Goal: Task Accomplishment & Management: Manage account settings

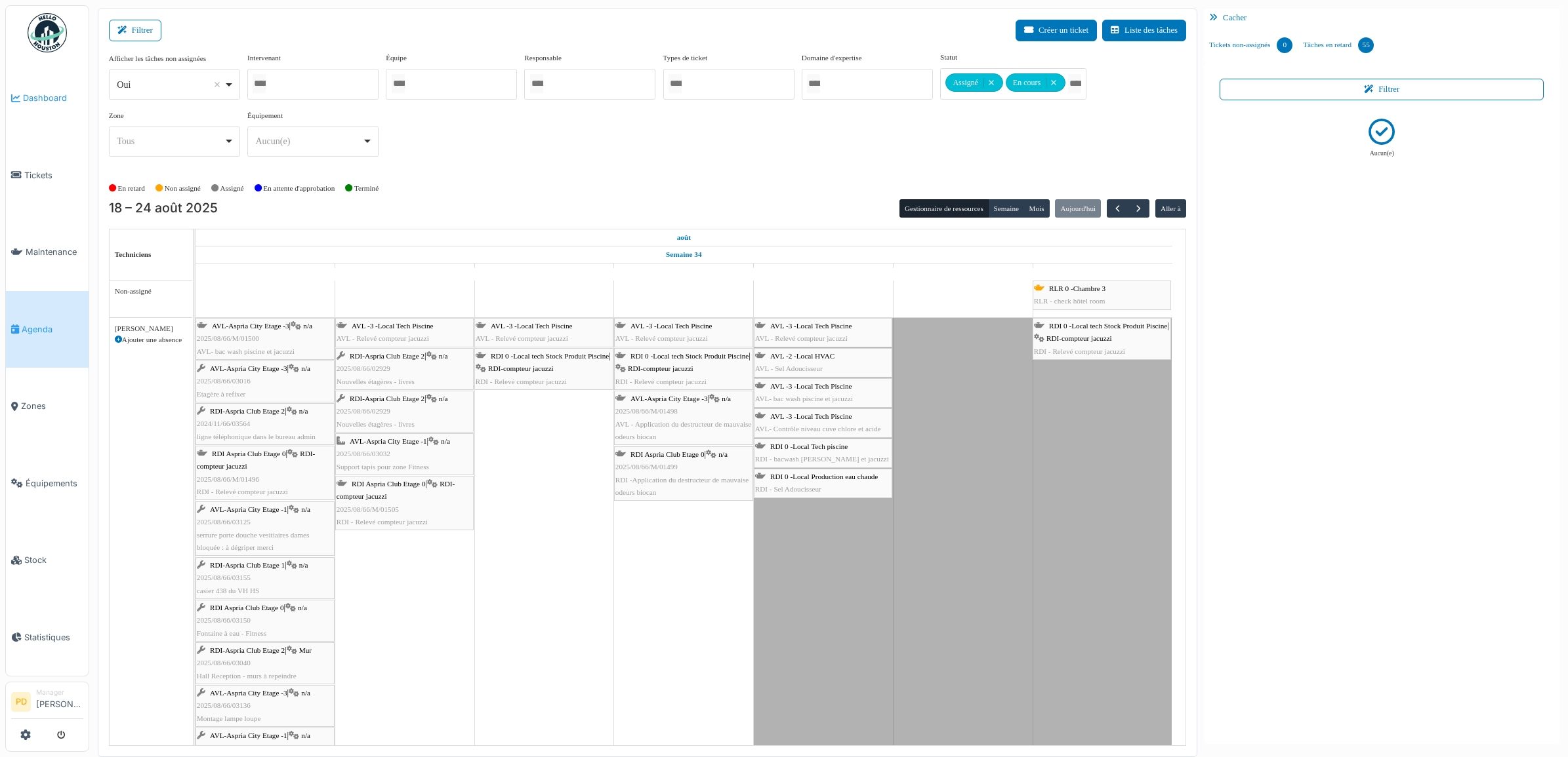
click at [43, 100] on span "Dashboard" at bounding box center [53, 97] width 60 height 12
click at [31, 99] on span "Dashboard" at bounding box center [53, 97] width 60 height 12
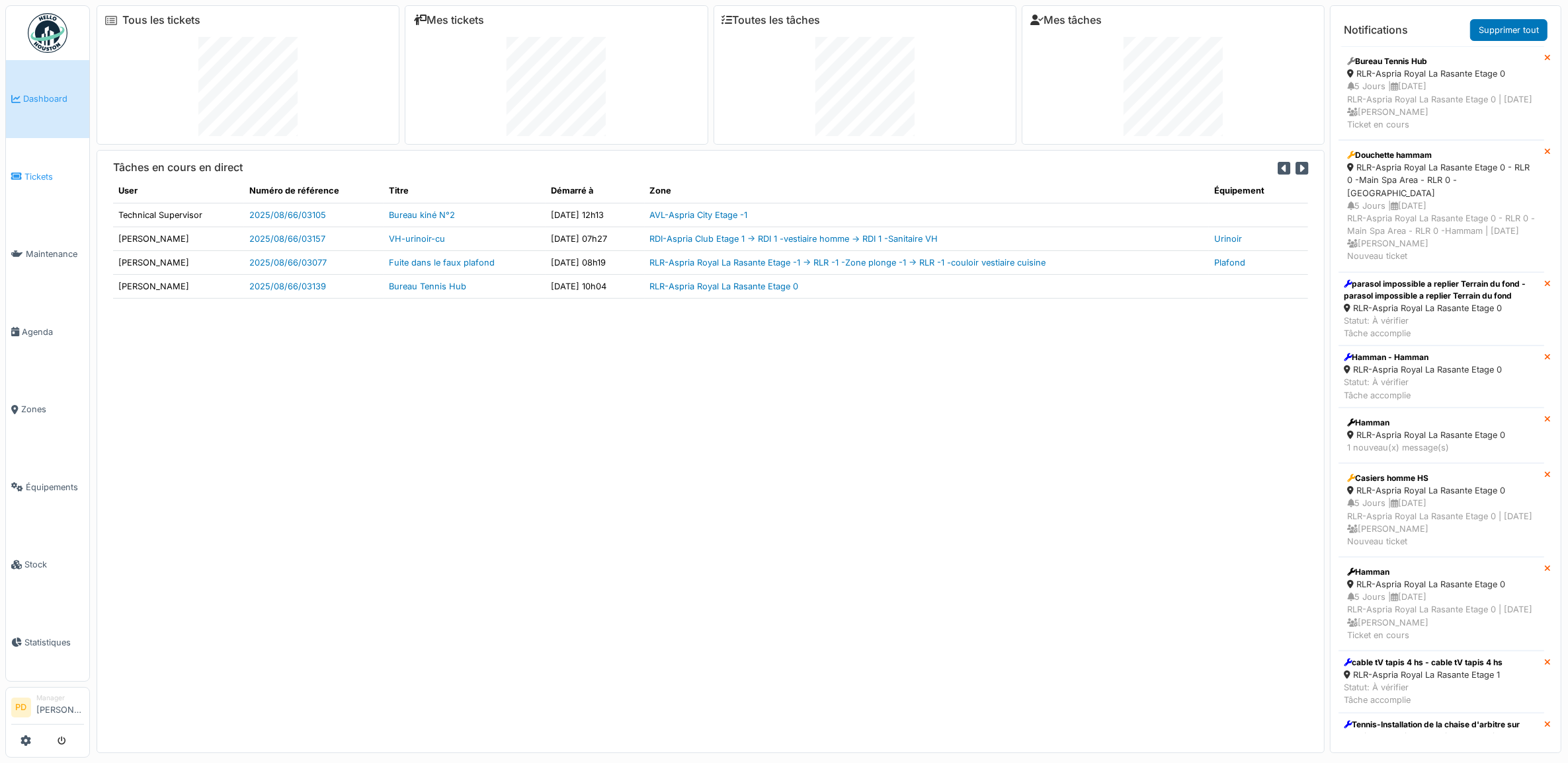
click at [47, 172] on span "Tickets" at bounding box center [54, 176] width 59 height 12
click at [34, 175] on span "Tickets" at bounding box center [54, 176] width 59 height 12
click at [34, 174] on span "Tickets" at bounding box center [54, 176] width 59 height 12
click at [41, 172] on span "Tickets" at bounding box center [54, 176] width 59 height 12
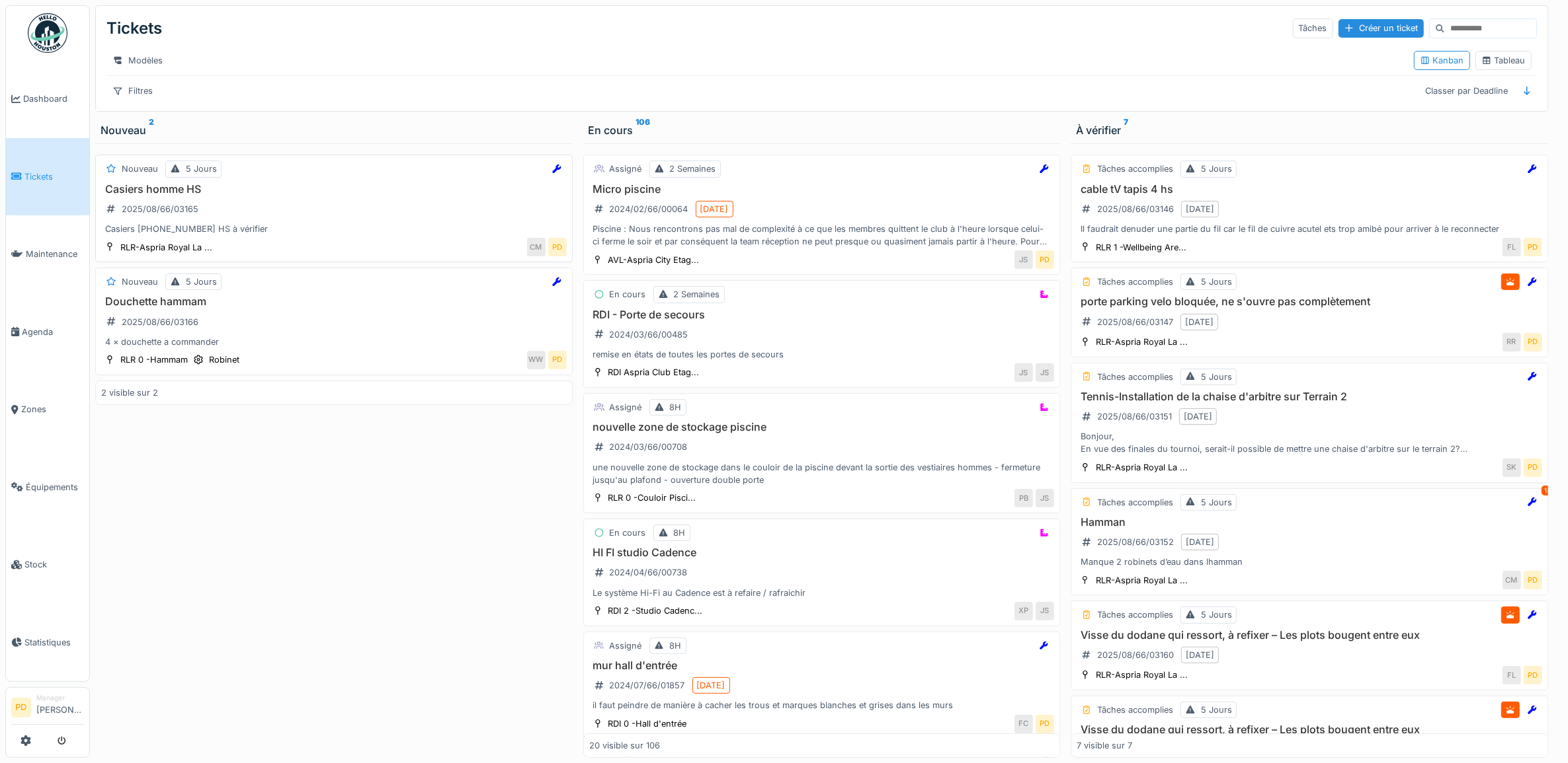
click at [270, 219] on div "Casiers homme HS 2025/08/66/03165 Casiers [PHONE_NUMBER] HS à vérifier" at bounding box center [333, 209] width 465 height 53
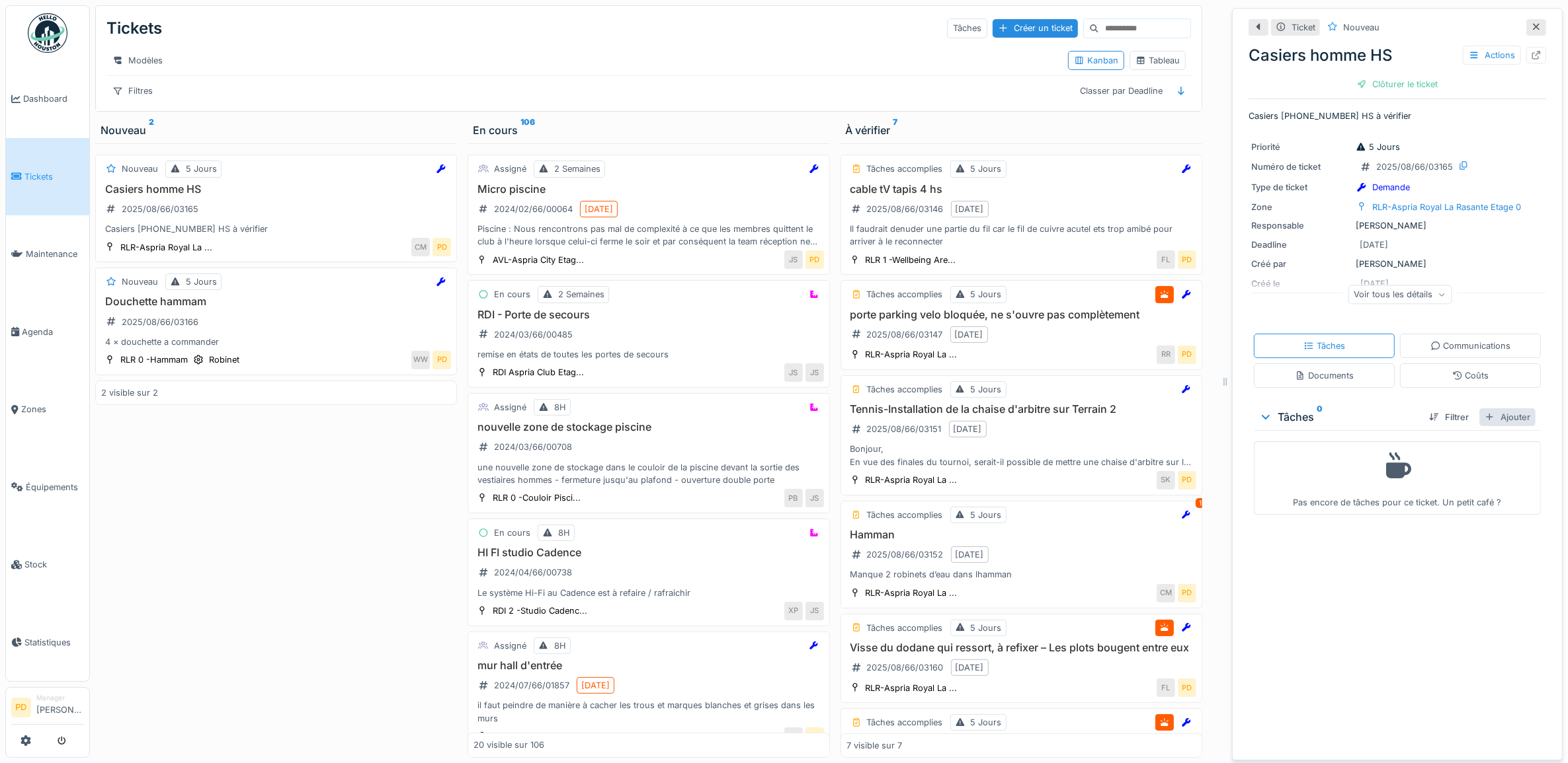
click at [1502, 423] on div "Ajouter" at bounding box center [1508, 417] width 57 height 18
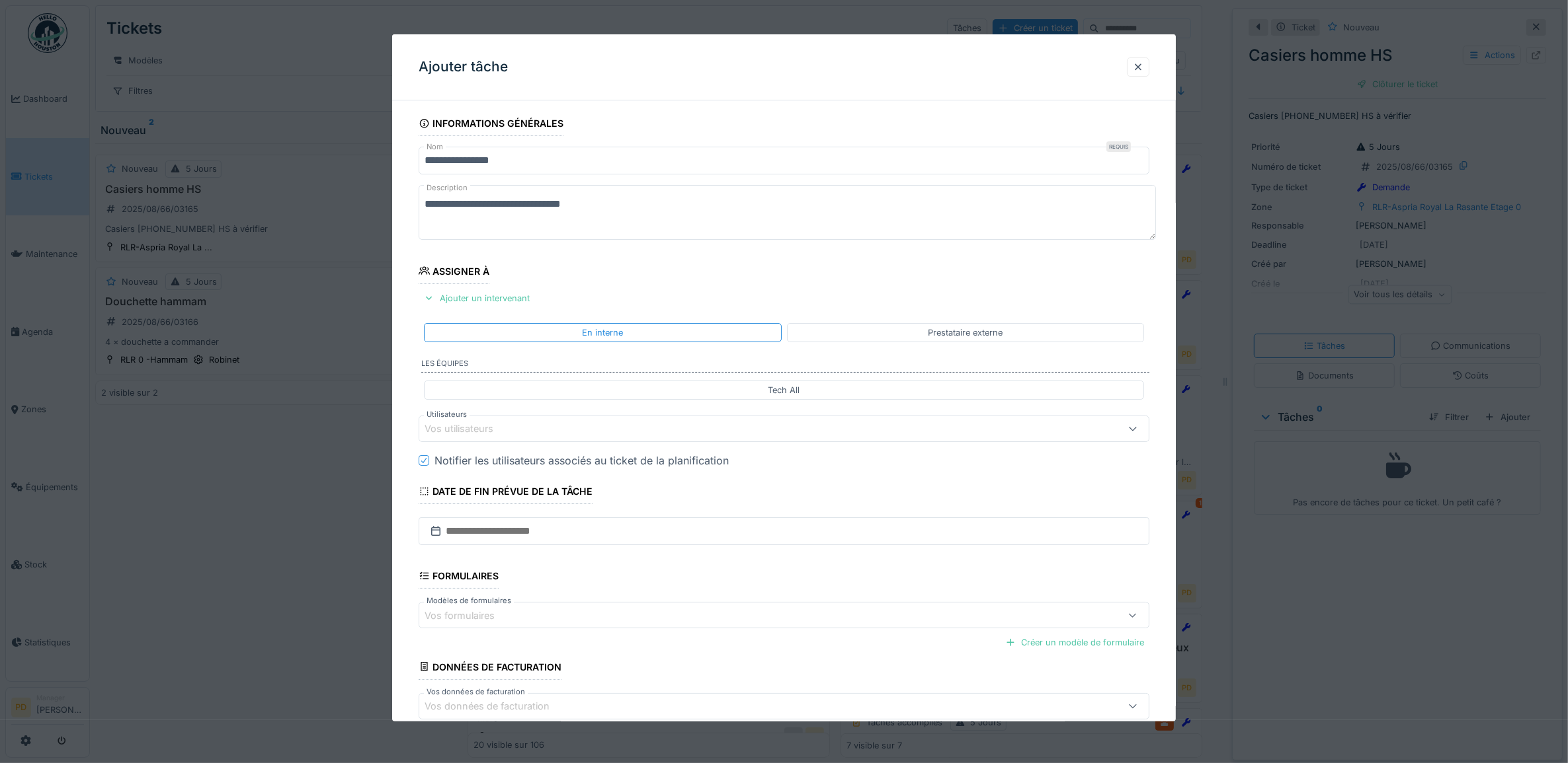
click at [547, 430] on div "Vos utilisateurs" at bounding box center [742, 428] width 637 height 14
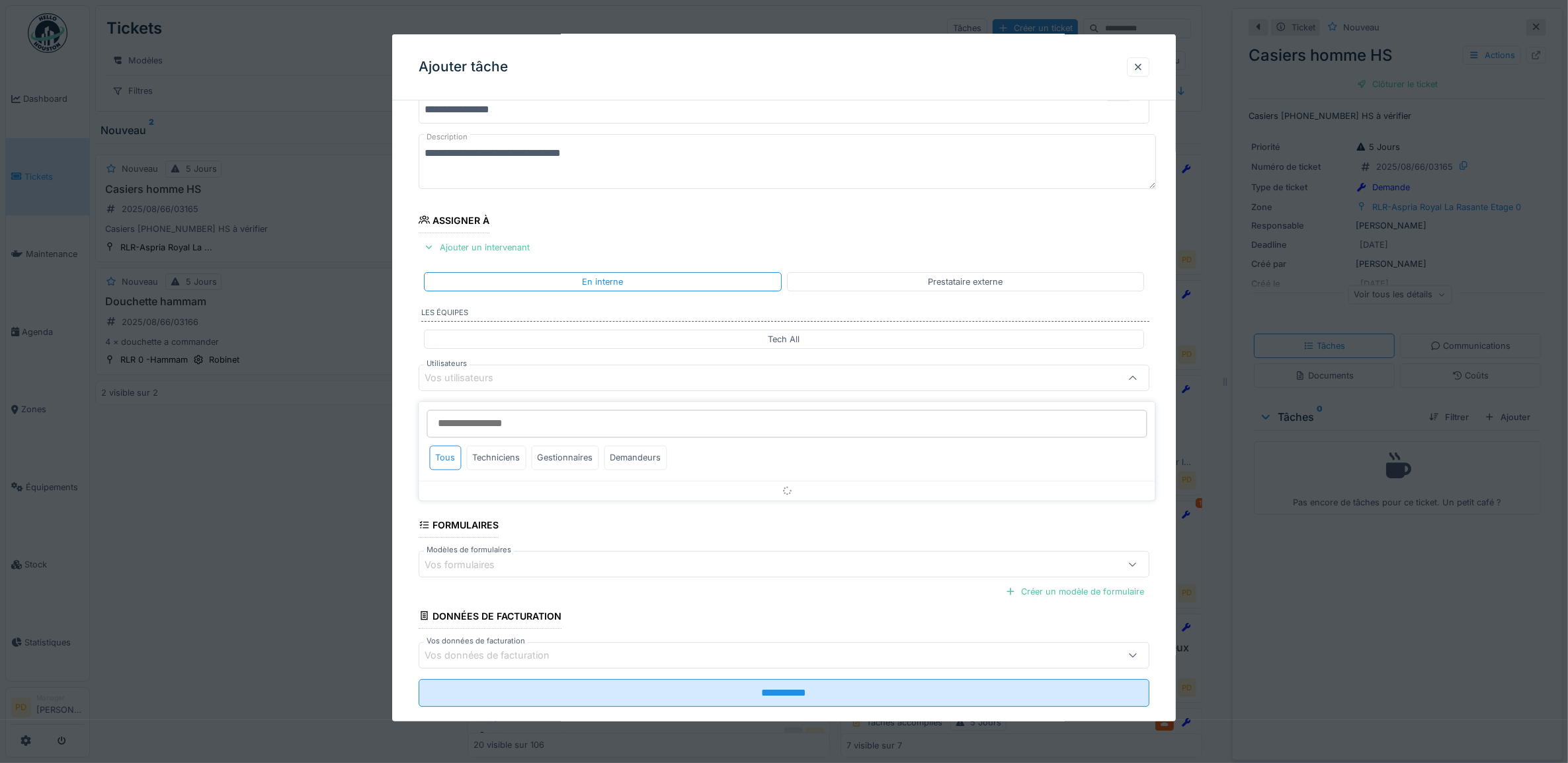
scroll to position [53, 0]
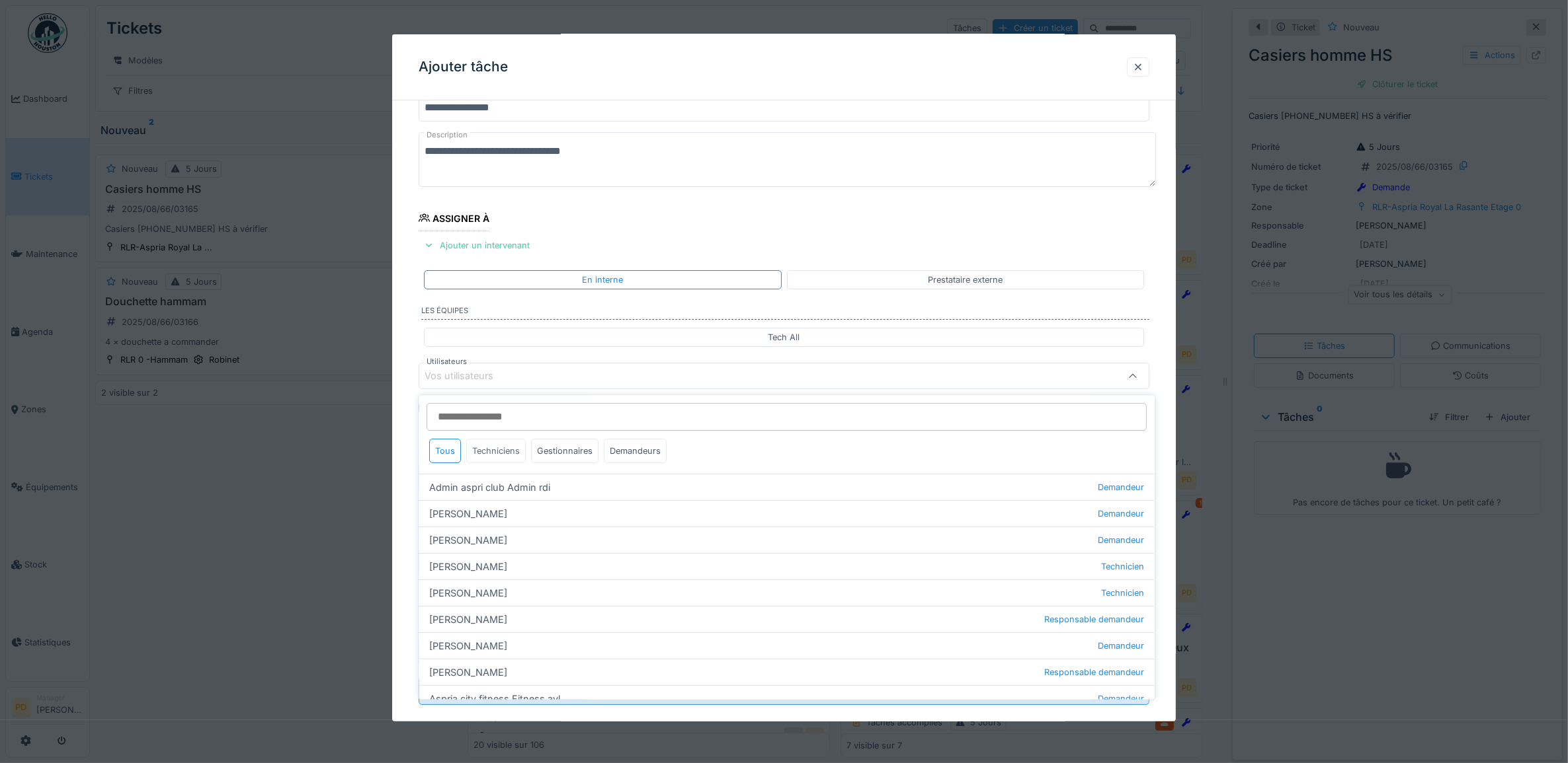
click at [508, 454] on div "Techniciens" at bounding box center [496, 452] width 59 height 25
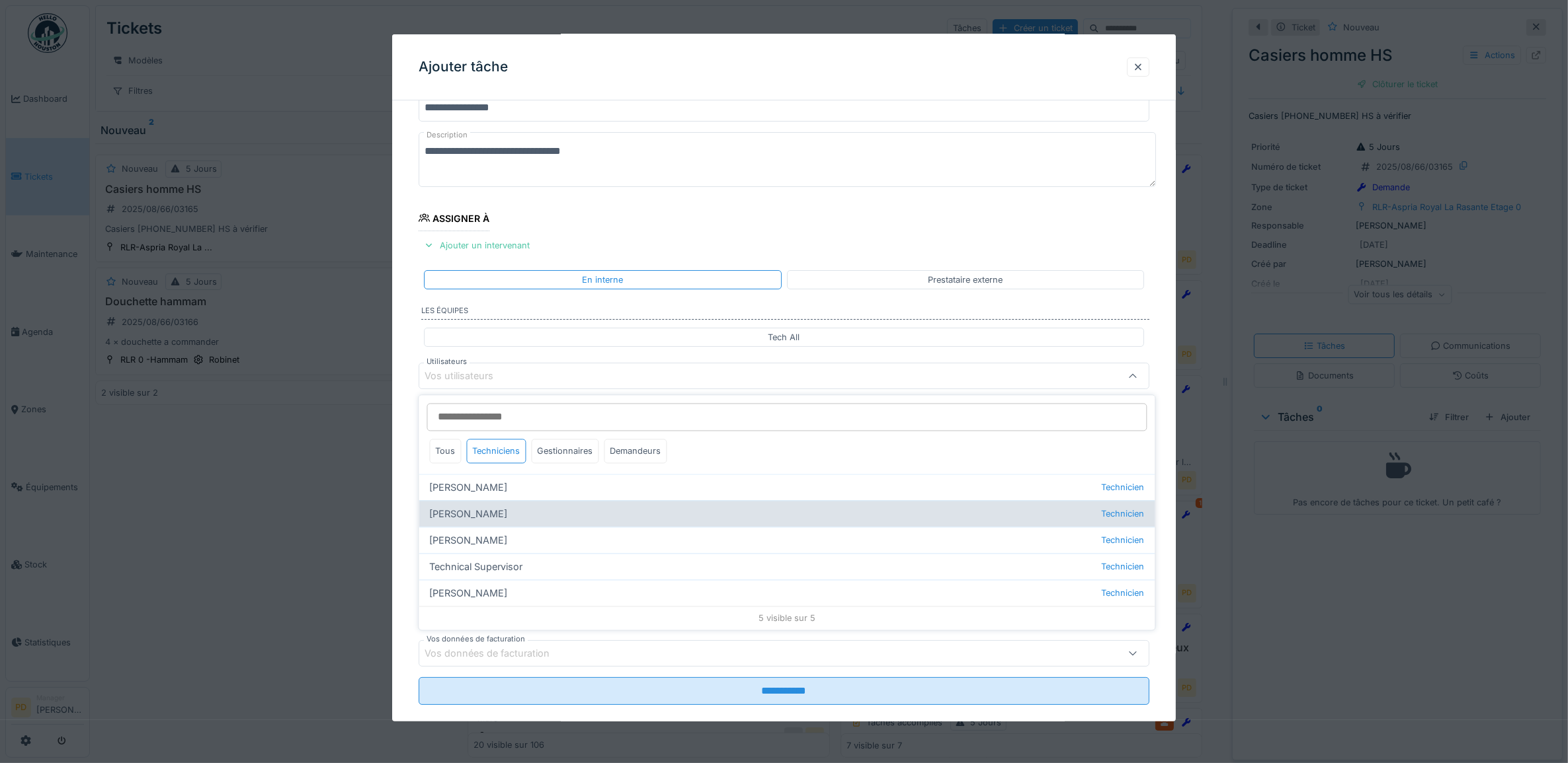
click at [494, 514] on div "Alexsander Batista Technicien" at bounding box center [787, 514] width 736 height 26
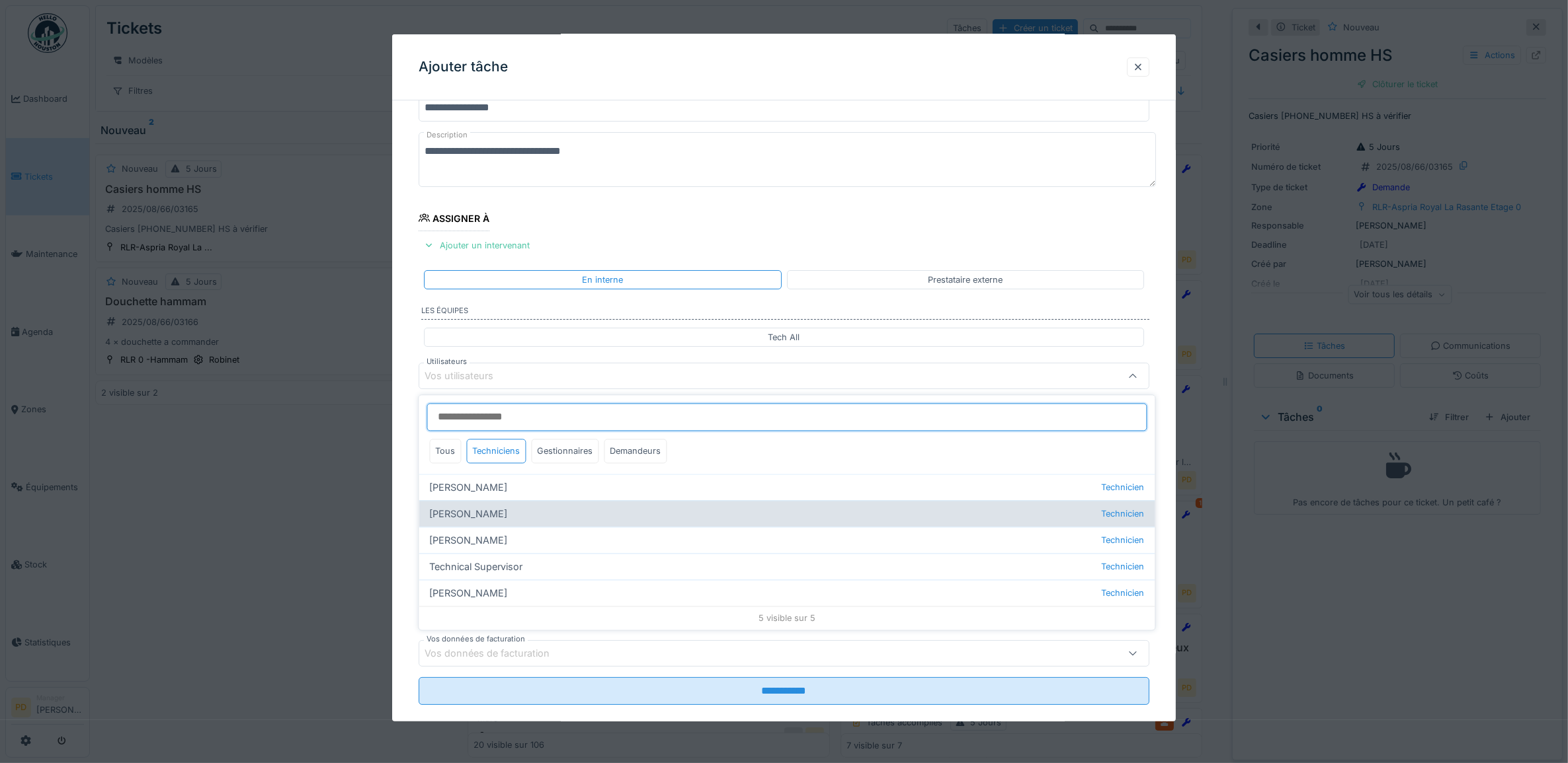
type input "*****"
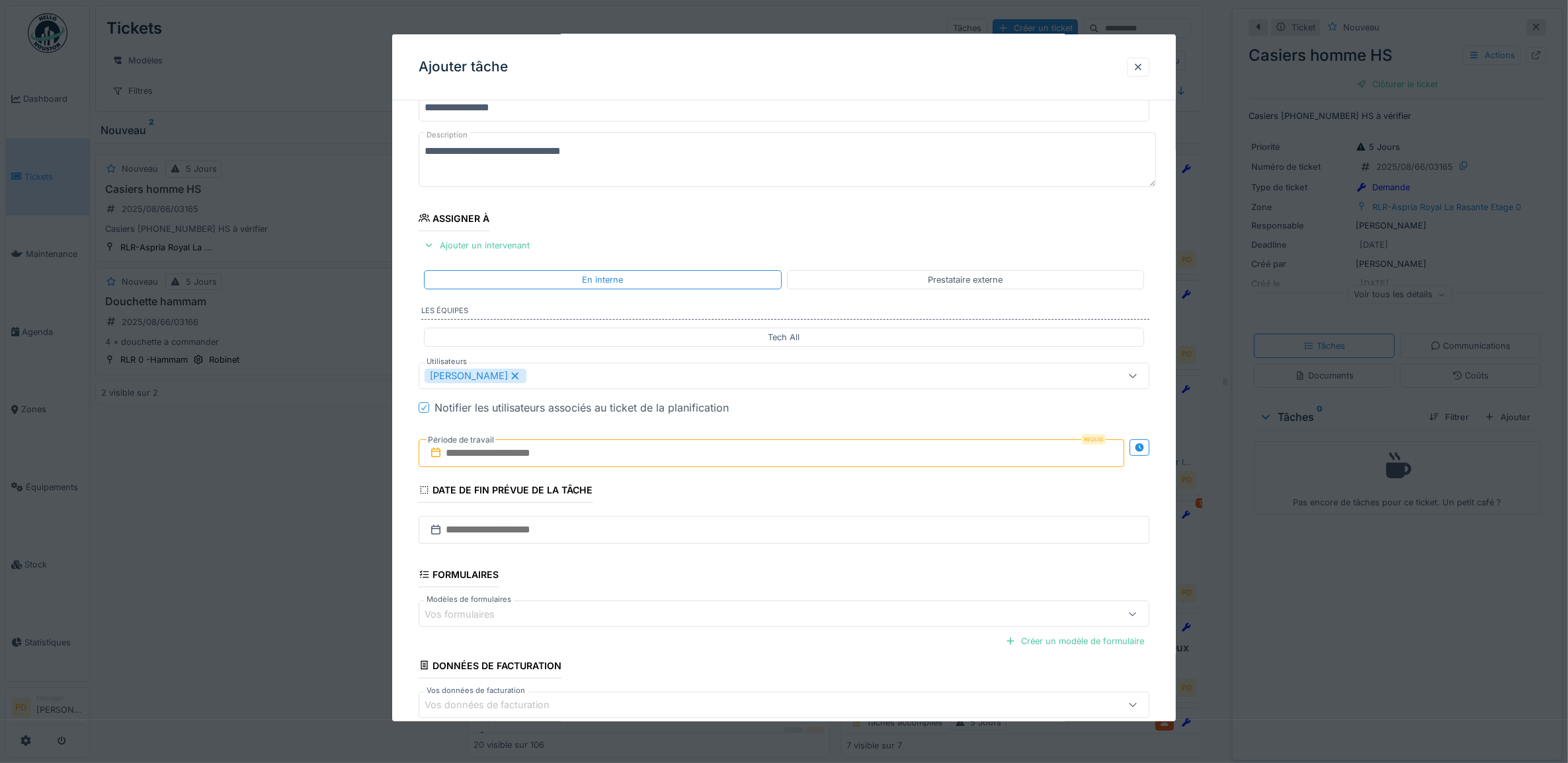
click at [404, 454] on div "**********" at bounding box center [784, 426] width 784 height 736
click at [506, 456] on input "text" at bounding box center [772, 453] width 706 height 27
click at [717, 606] on div "18" at bounding box center [709, 605] width 18 height 19
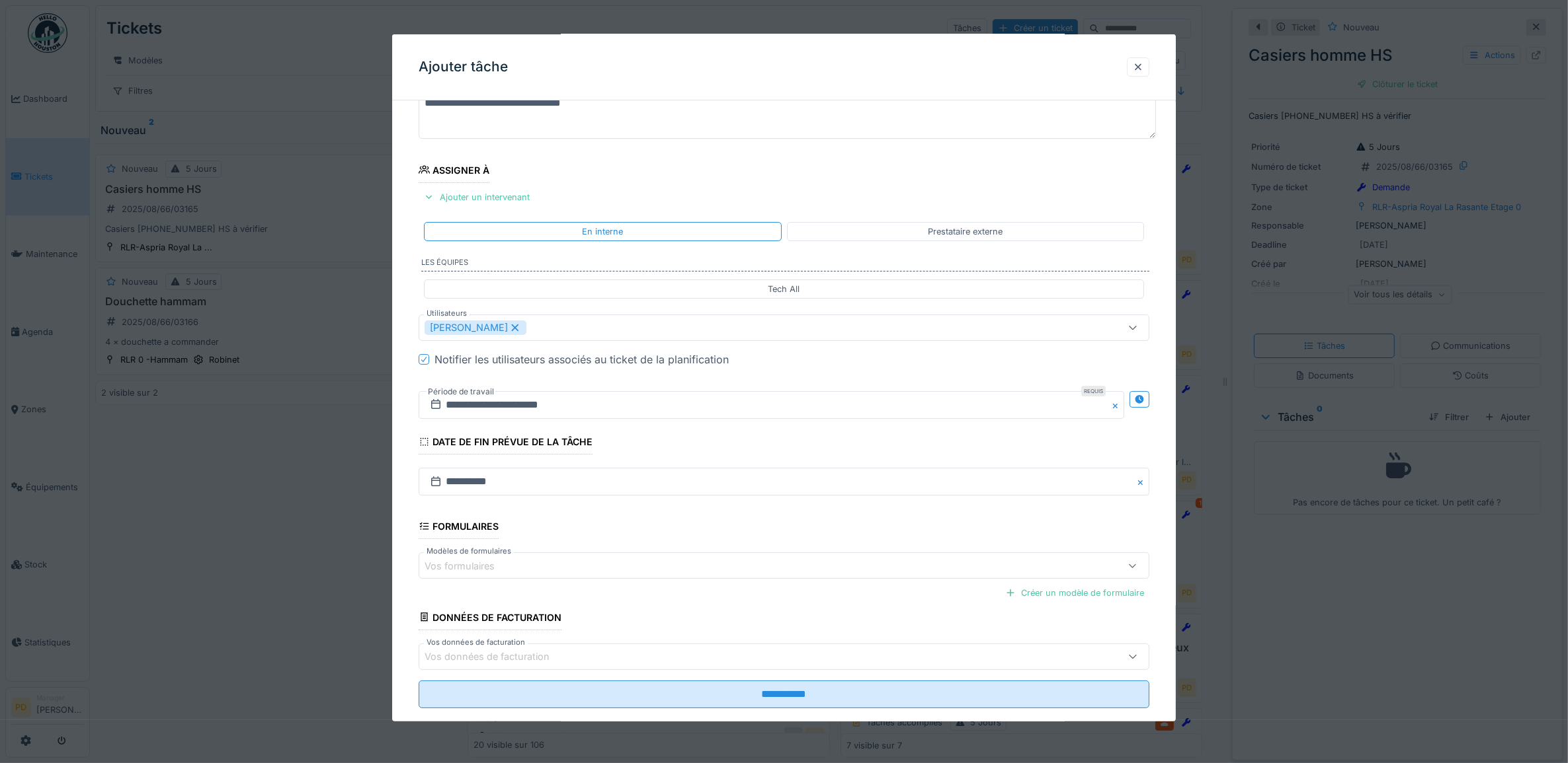
scroll to position [127, 0]
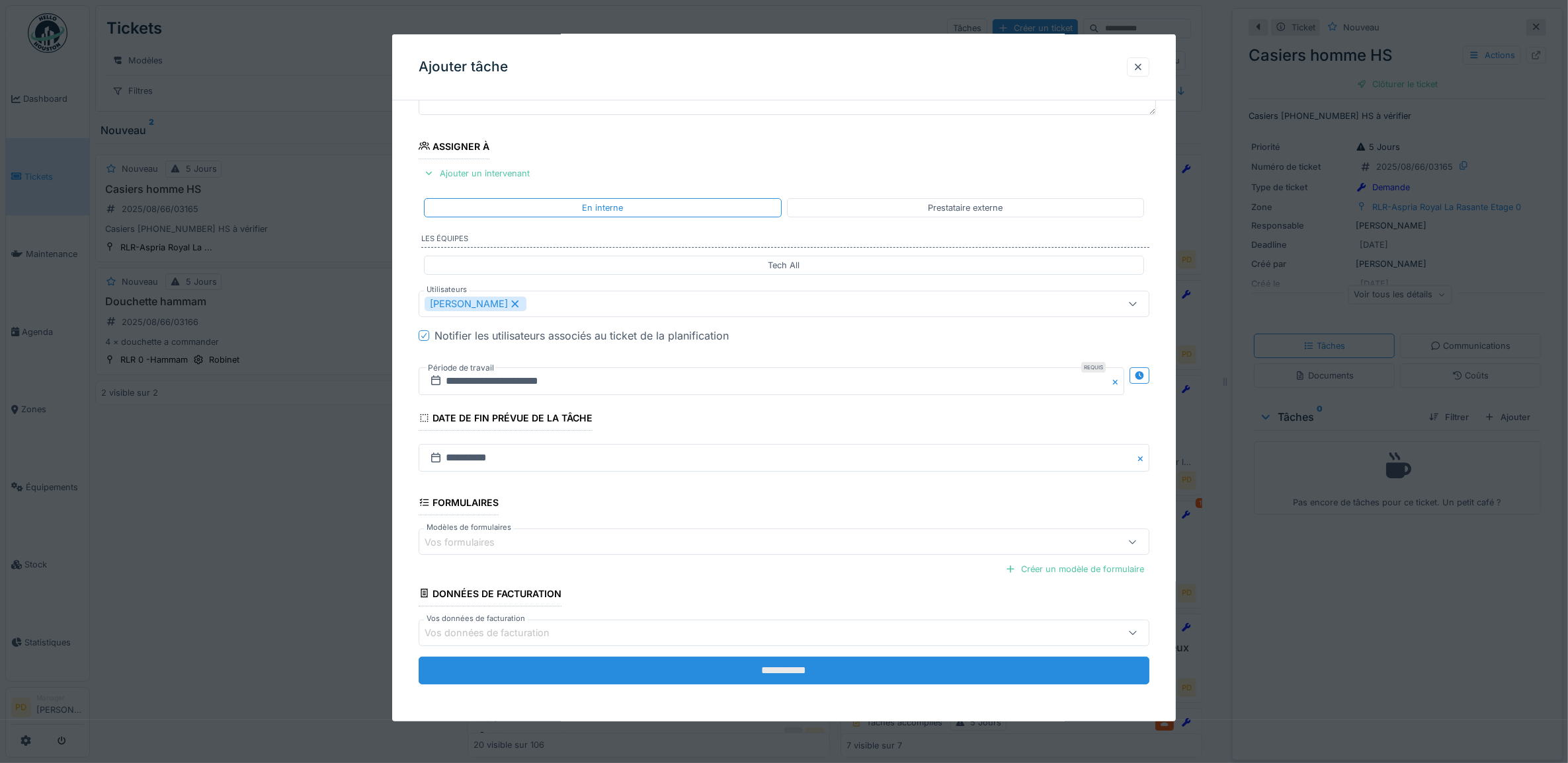
click at [731, 672] on input "**********" at bounding box center [784, 671] width 731 height 27
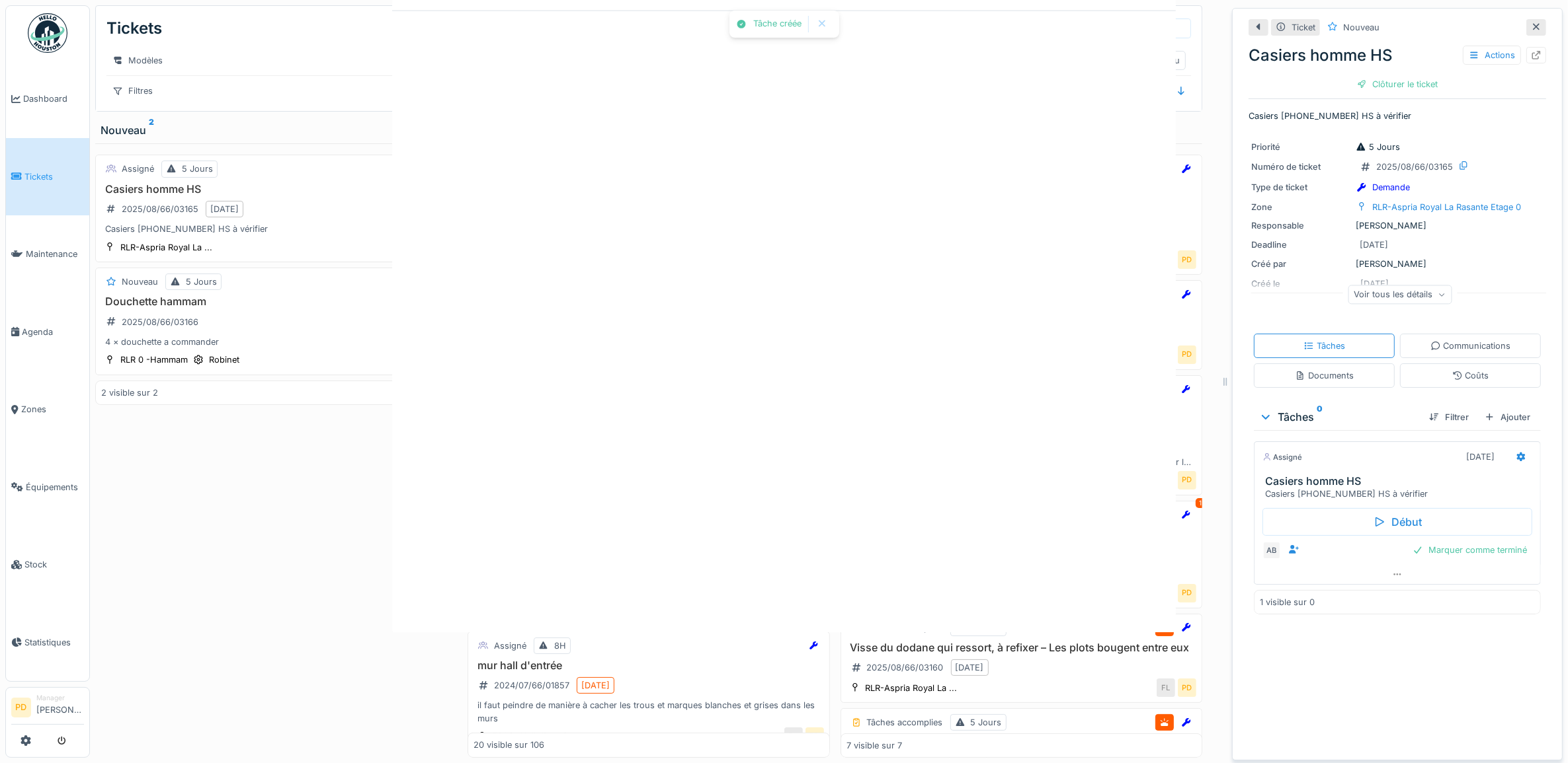
scroll to position [0, 0]
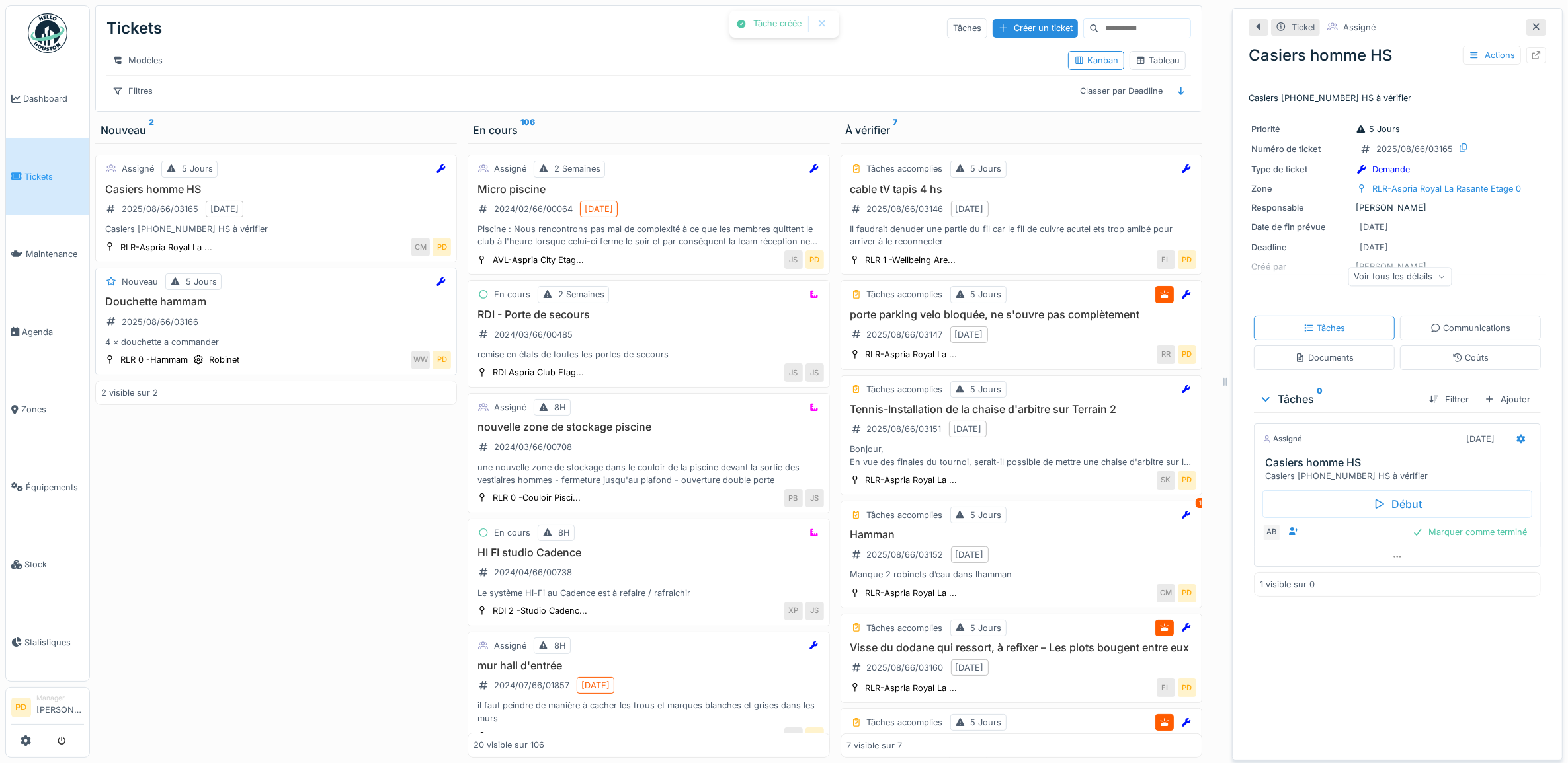
click at [348, 342] on div "Douchette hammam 2025/08/66/03166 4 × douchette a commander" at bounding box center [275, 322] width 350 height 53
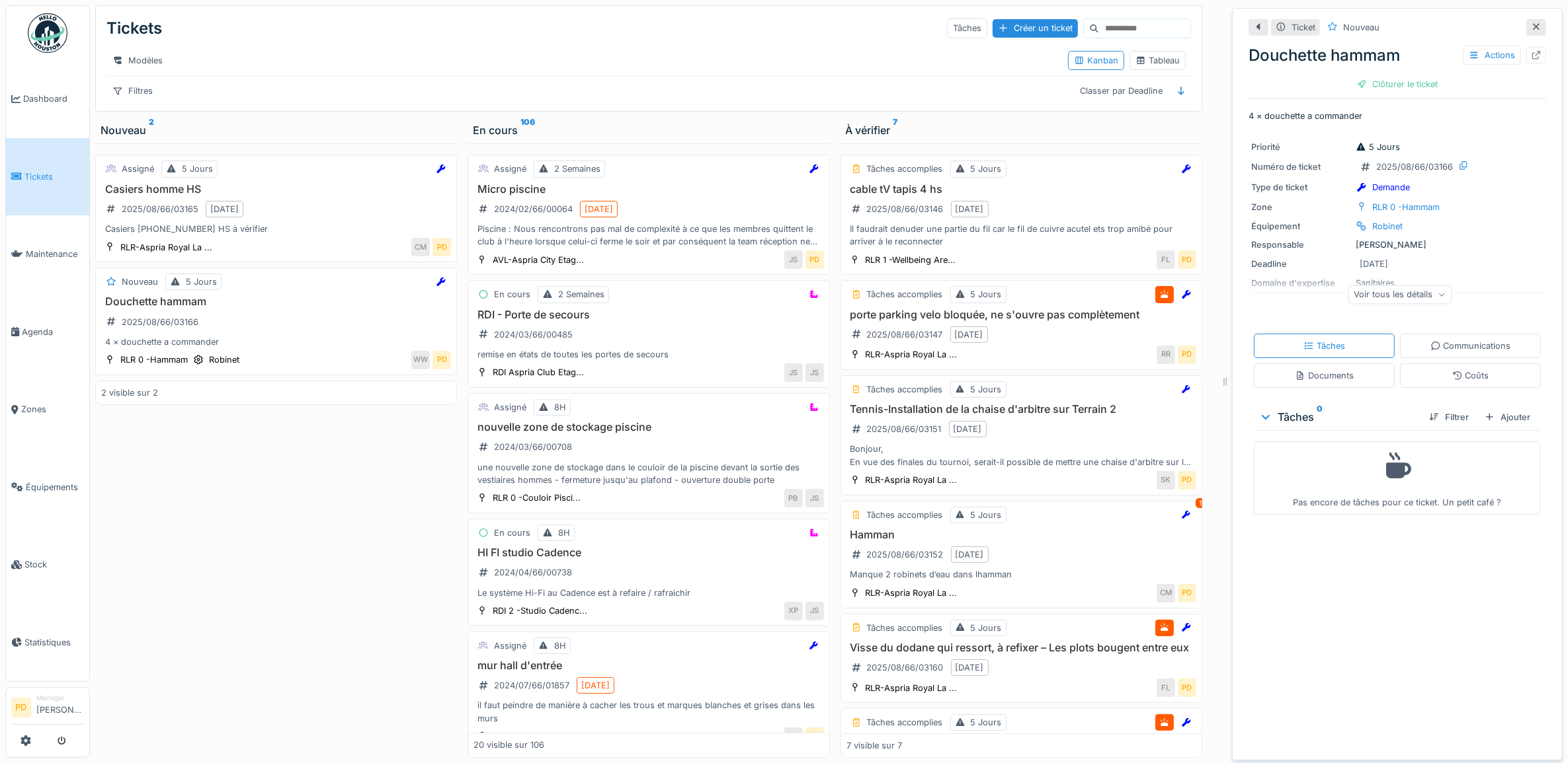
drag, startPoint x: 1492, startPoint y: 421, endPoint x: 1476, endPoint y: 421, distance: 16.0
click at [1490, 421] on div "Ajouter" at bounding box center [1508, 417] width 57 height 18
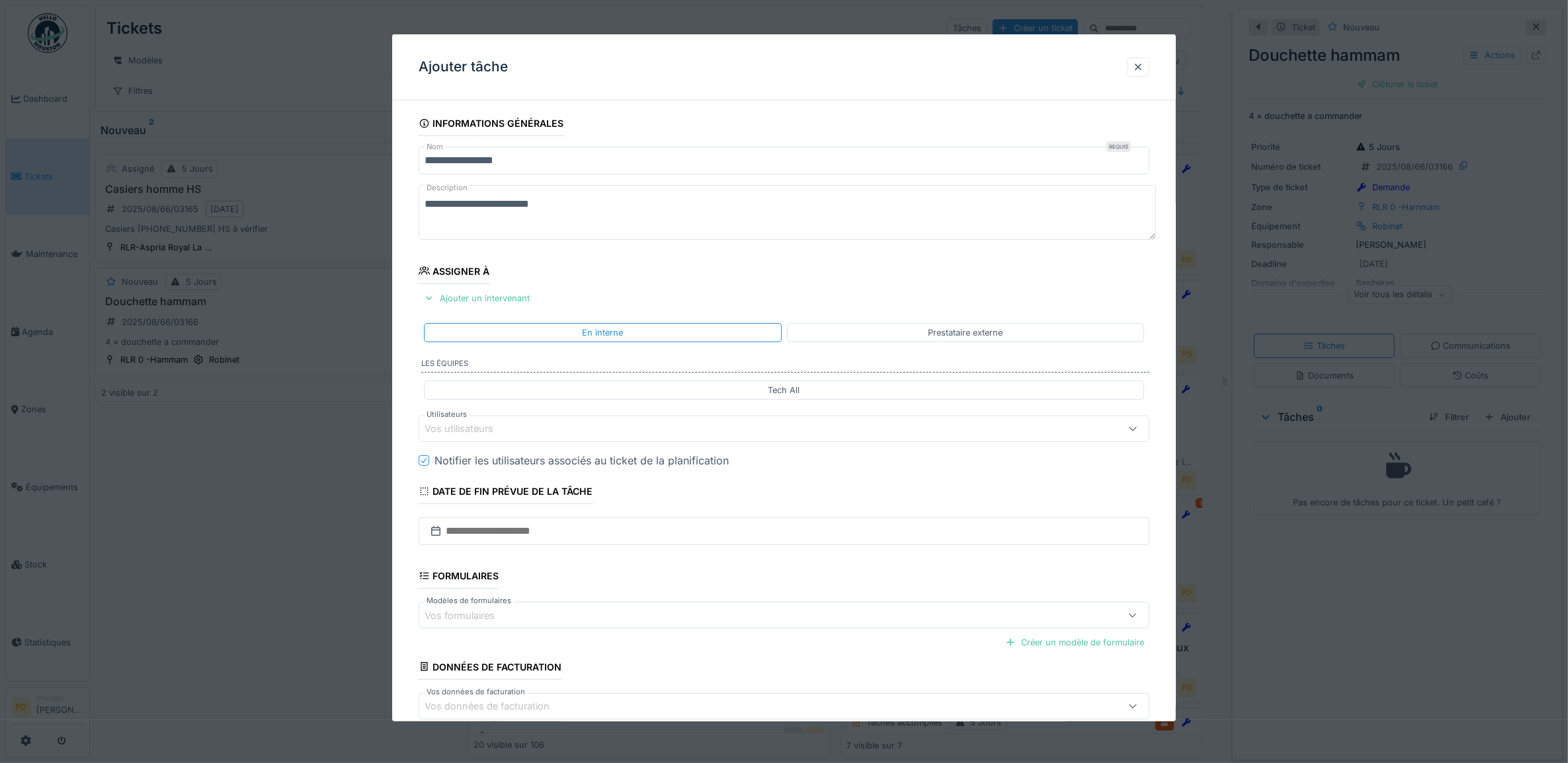
click at [493, 431] on div "Vos utilisateurs" at bounding box center [468, 428] width 88 height 14
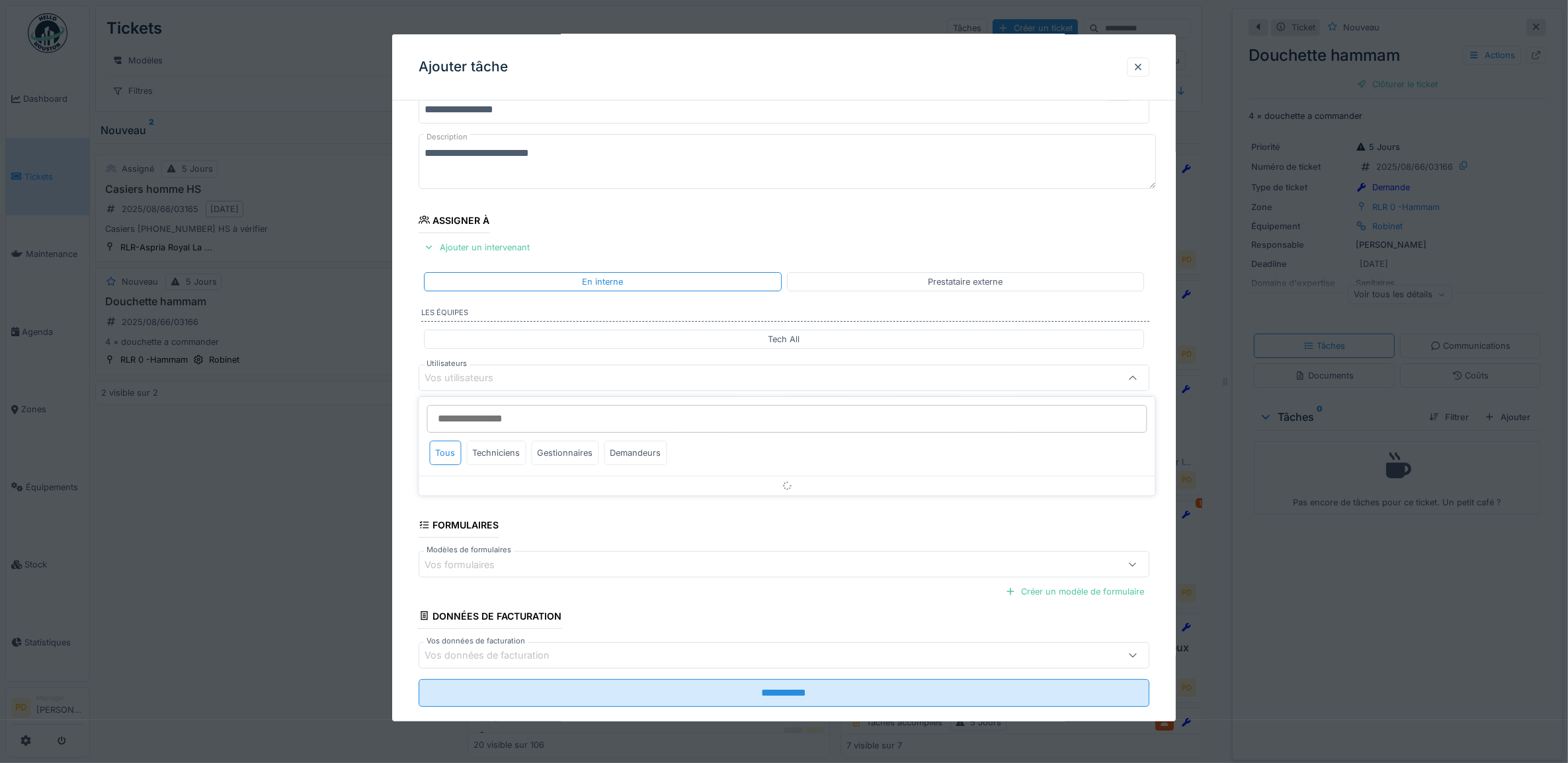
scroll to position [53, 0]
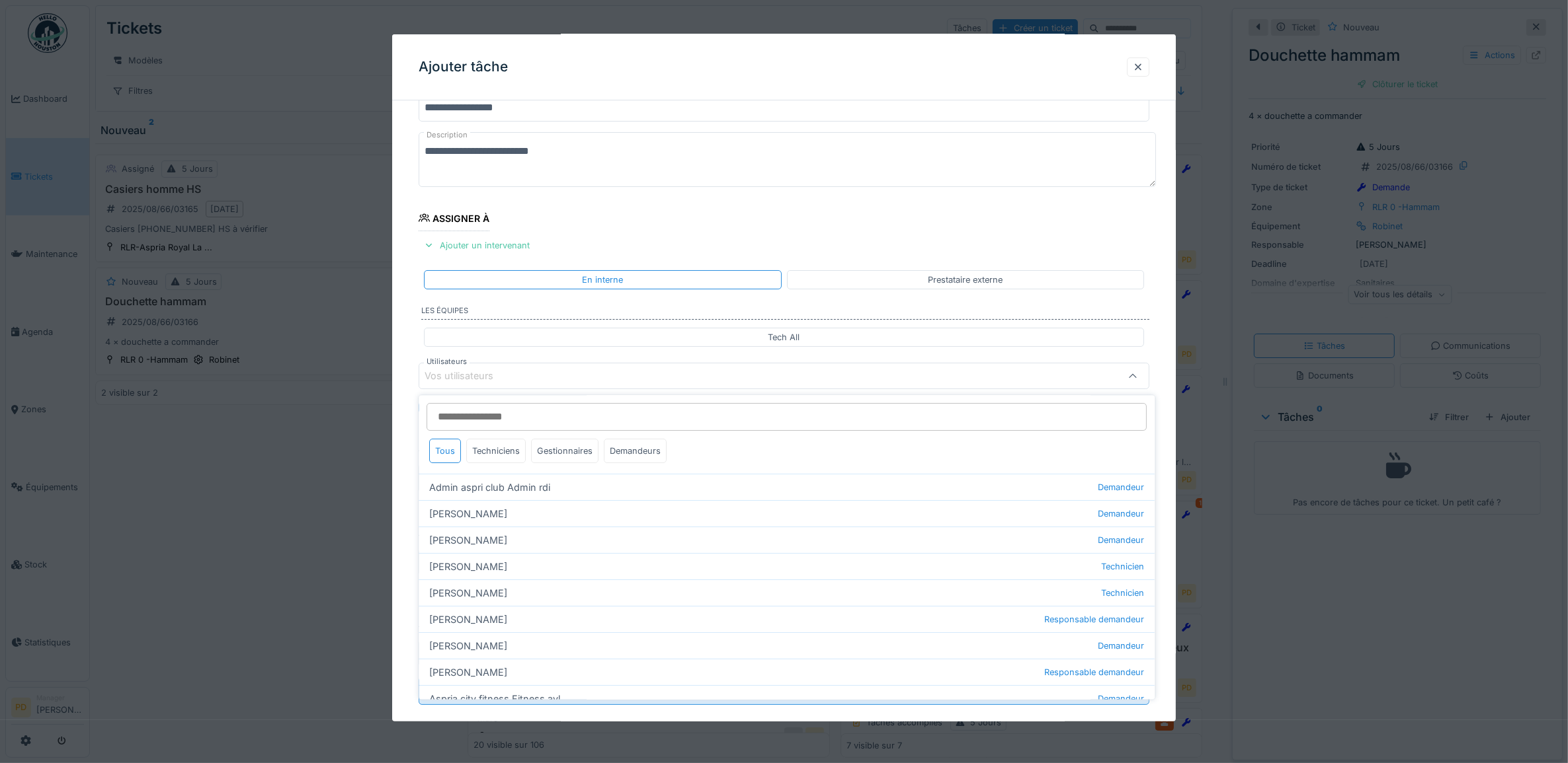
click at [503, 371] on div "Vos utilisateurs" at bounding box center [468, 375] width 88 height 14
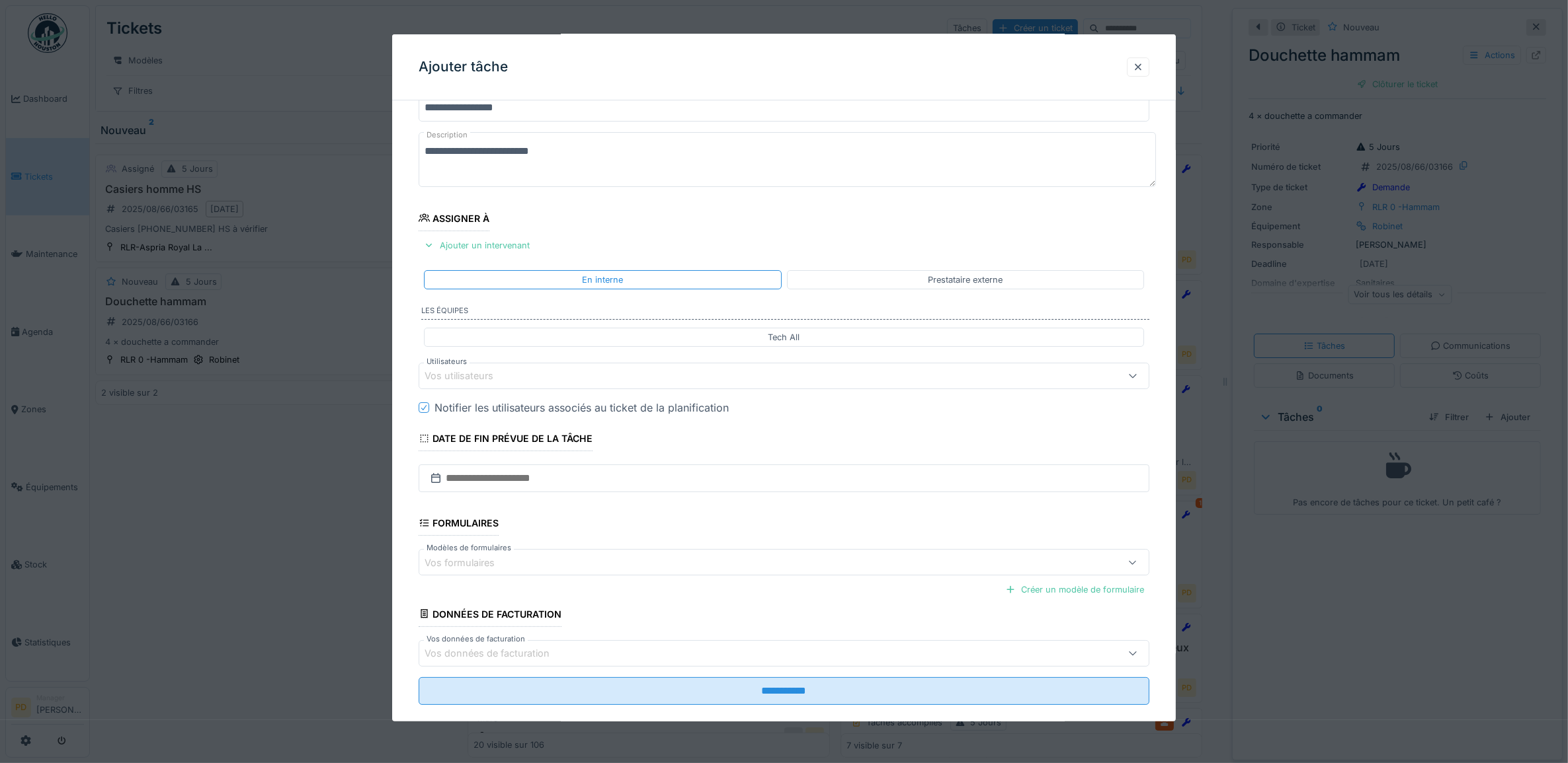
click at [508, 381] on div "Vos utilisateurs" at bounding box center [468, 375] width 88 height 14
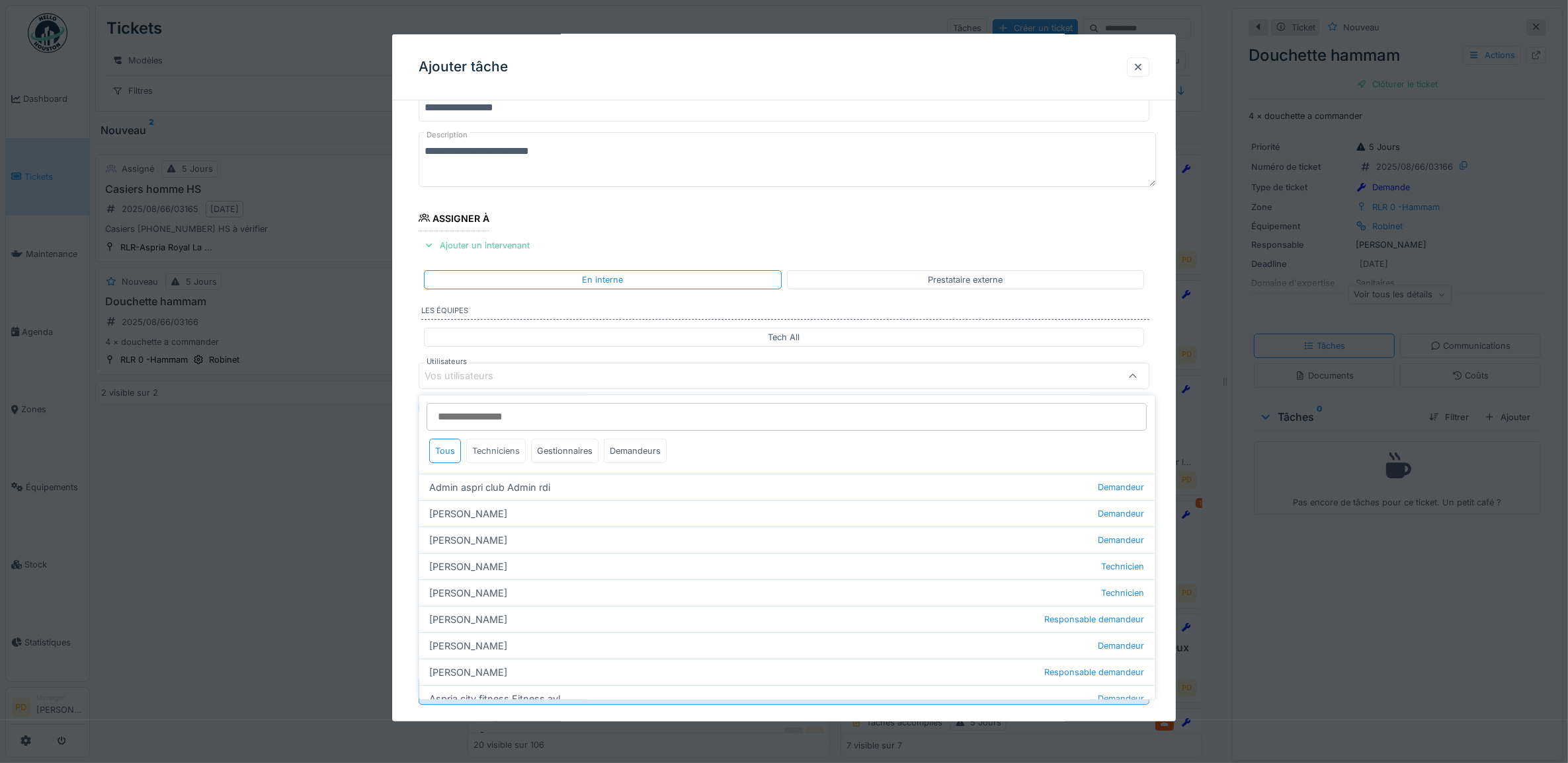
click at [504, 453] on div "Techniciens" at bounding box center [496, 452] width 59 height 25
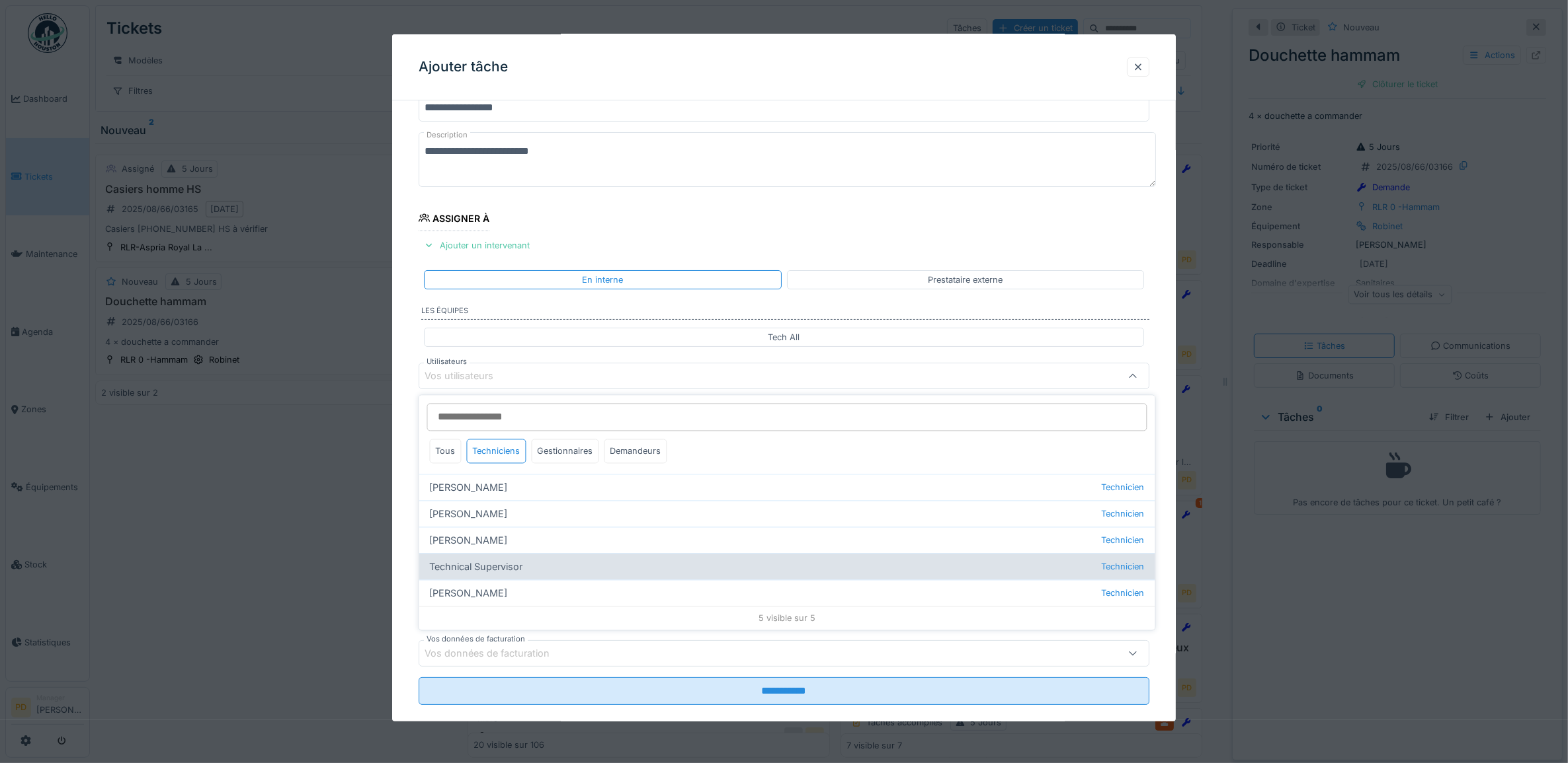
click at [517, 566] on div "Technical Supervisor Technicien" at bounding box center [787, 567] width 736 height 26
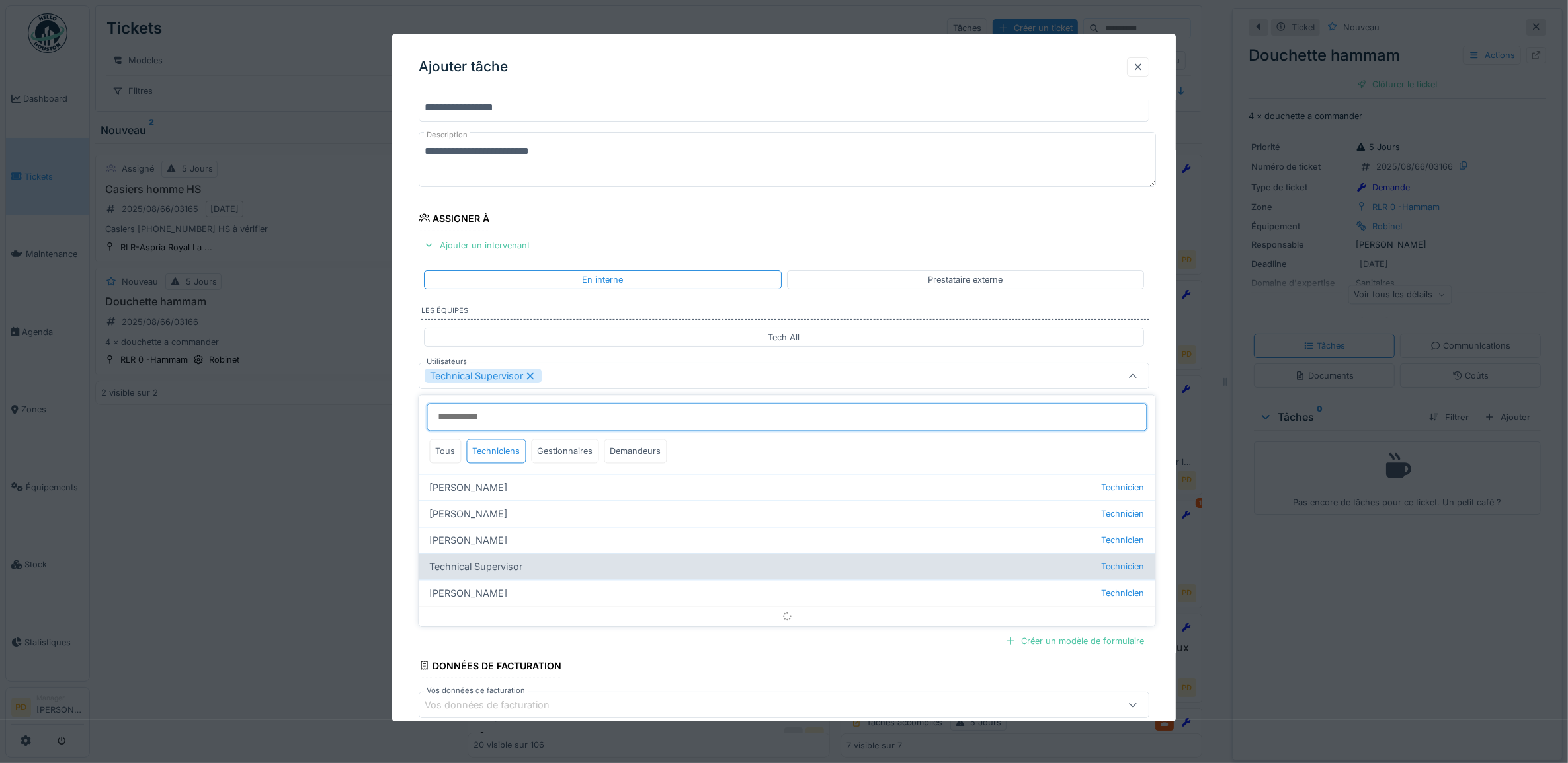
type input "****"
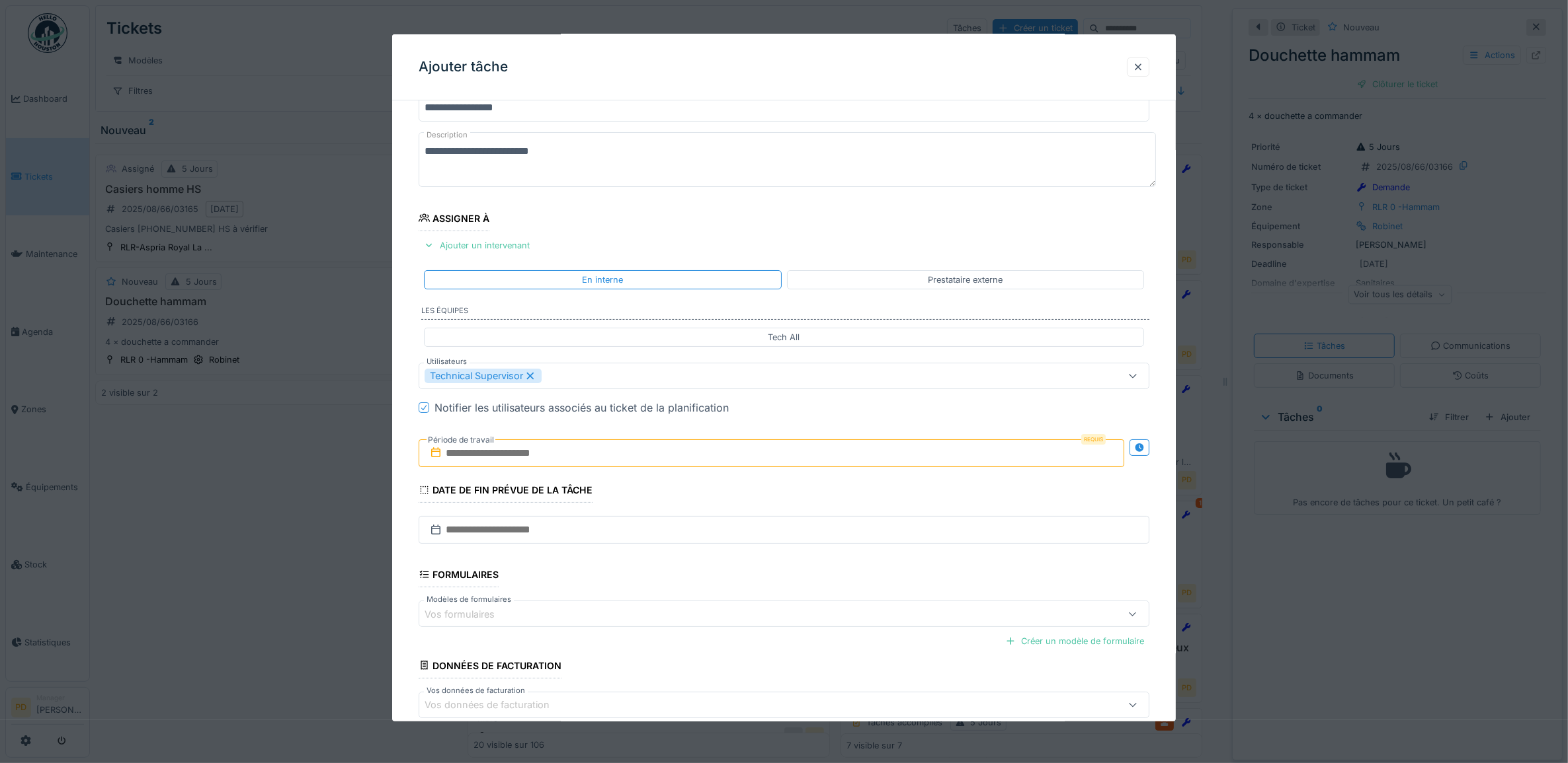
click at [405, 430] on div "**********" at bounding box center [784, 426] width 784 height 736
click at [510, 454] on input "text" at bounding box center [772, 453] width 706 height 27
click at [729, 602] on div "19" at bounding box center [731, 604] width 18 height 18
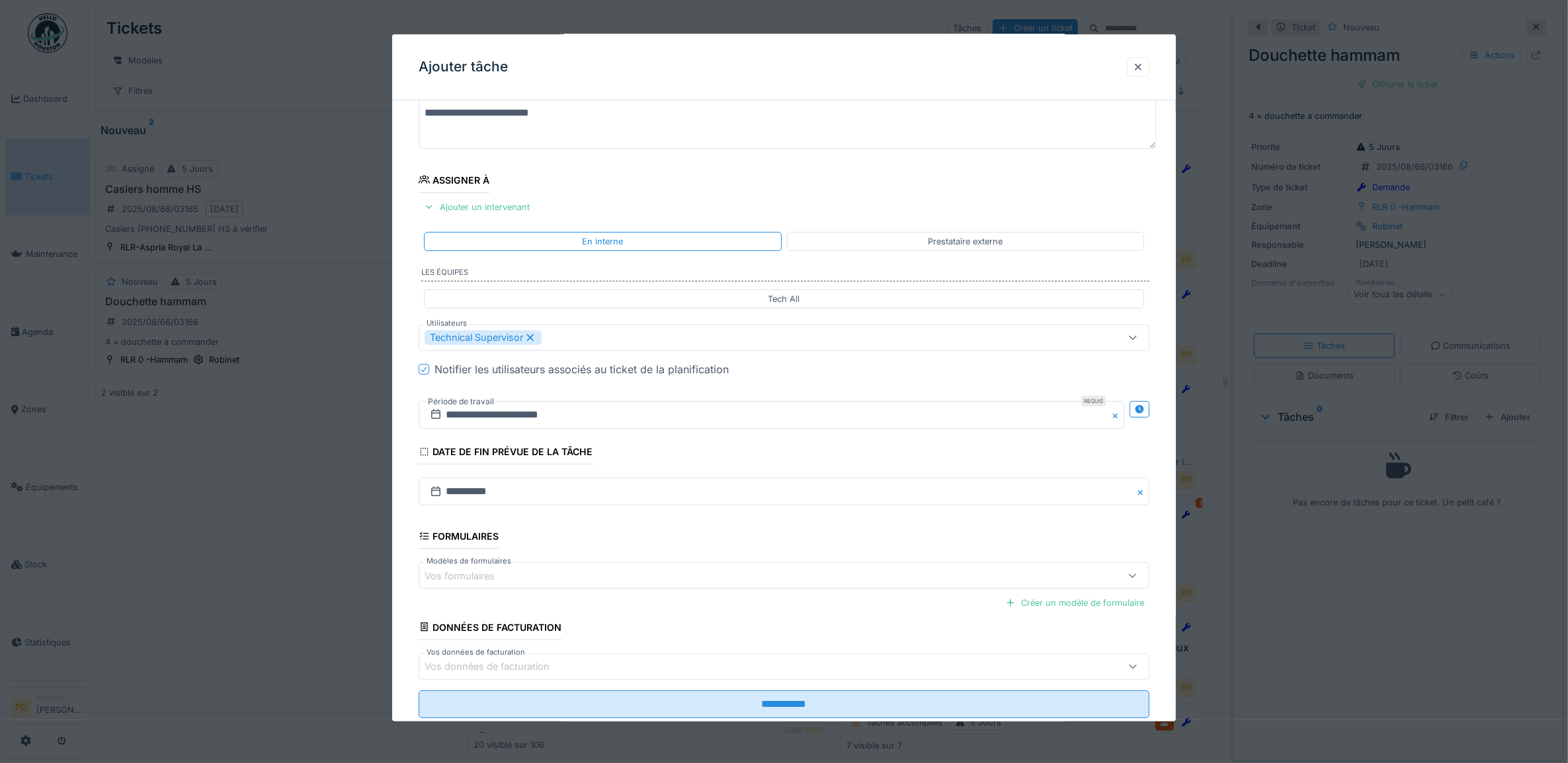
scroll to position [127, 0]
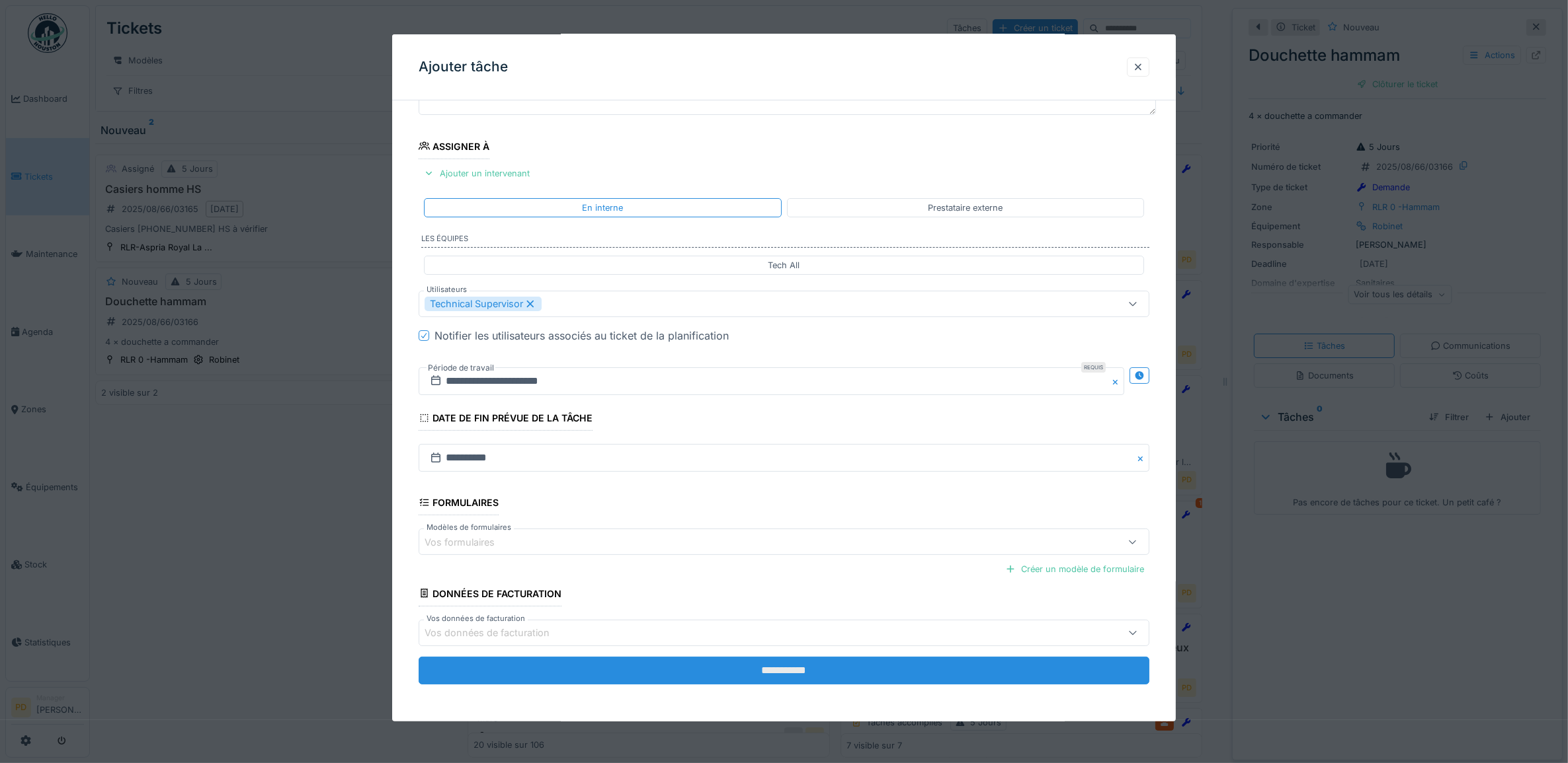
click at [788, 670] on input "**********" at bounding box center [784, 671] width 731 height 27
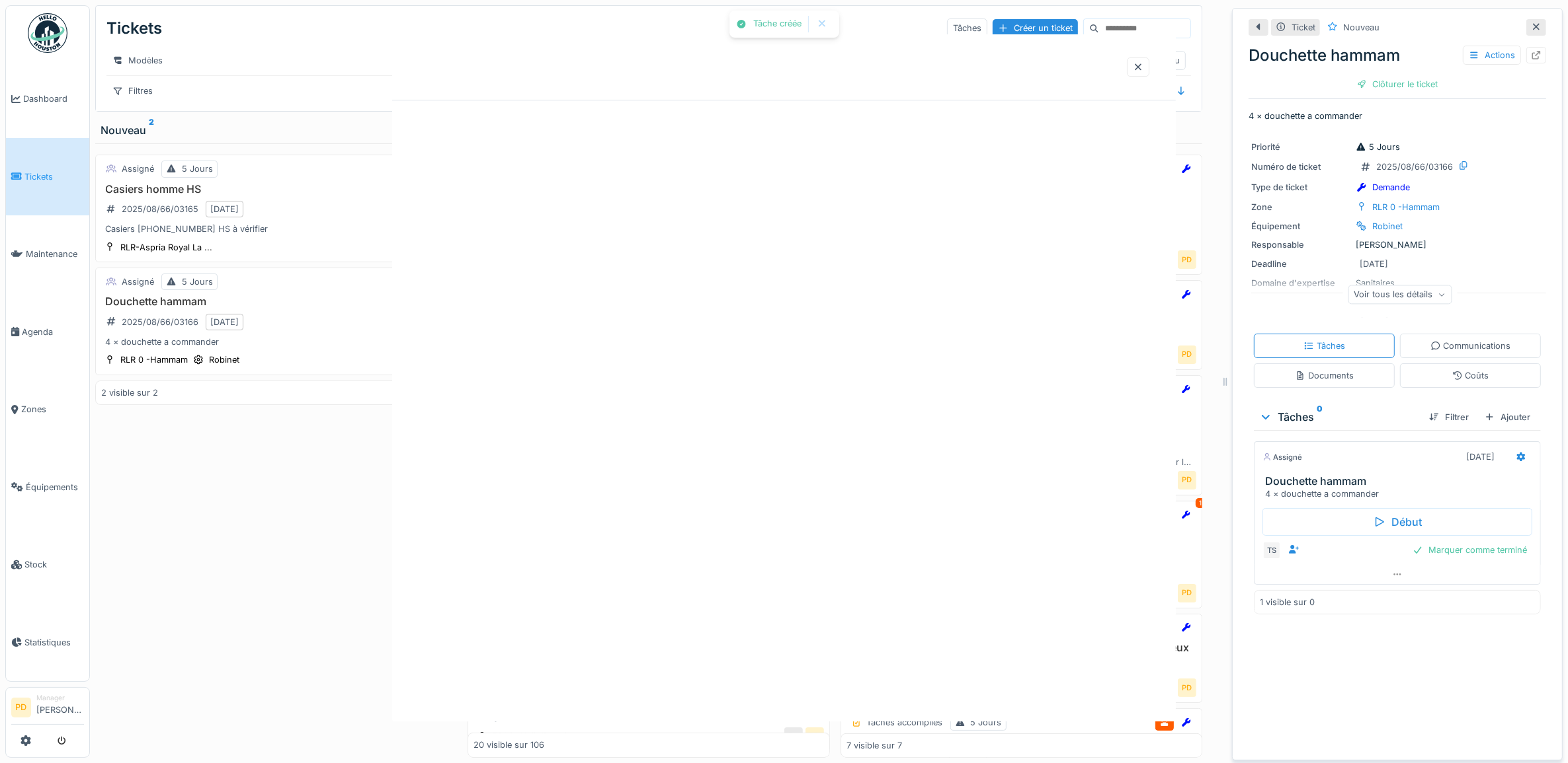
scroll to position [0, 0]
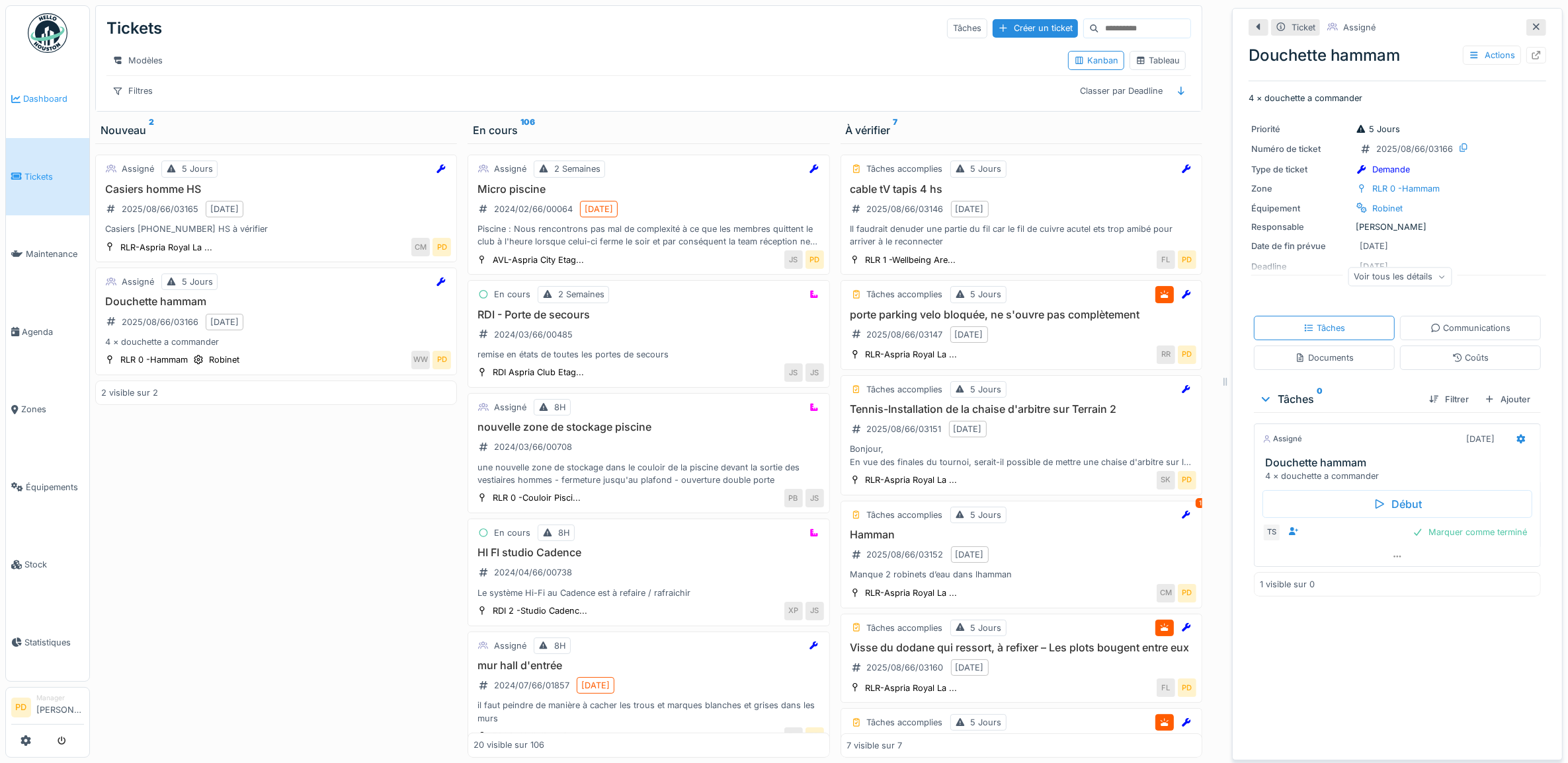
click at [55, 99] on span "Dashboard" at bounding box center [54, 98] width 60 height 12
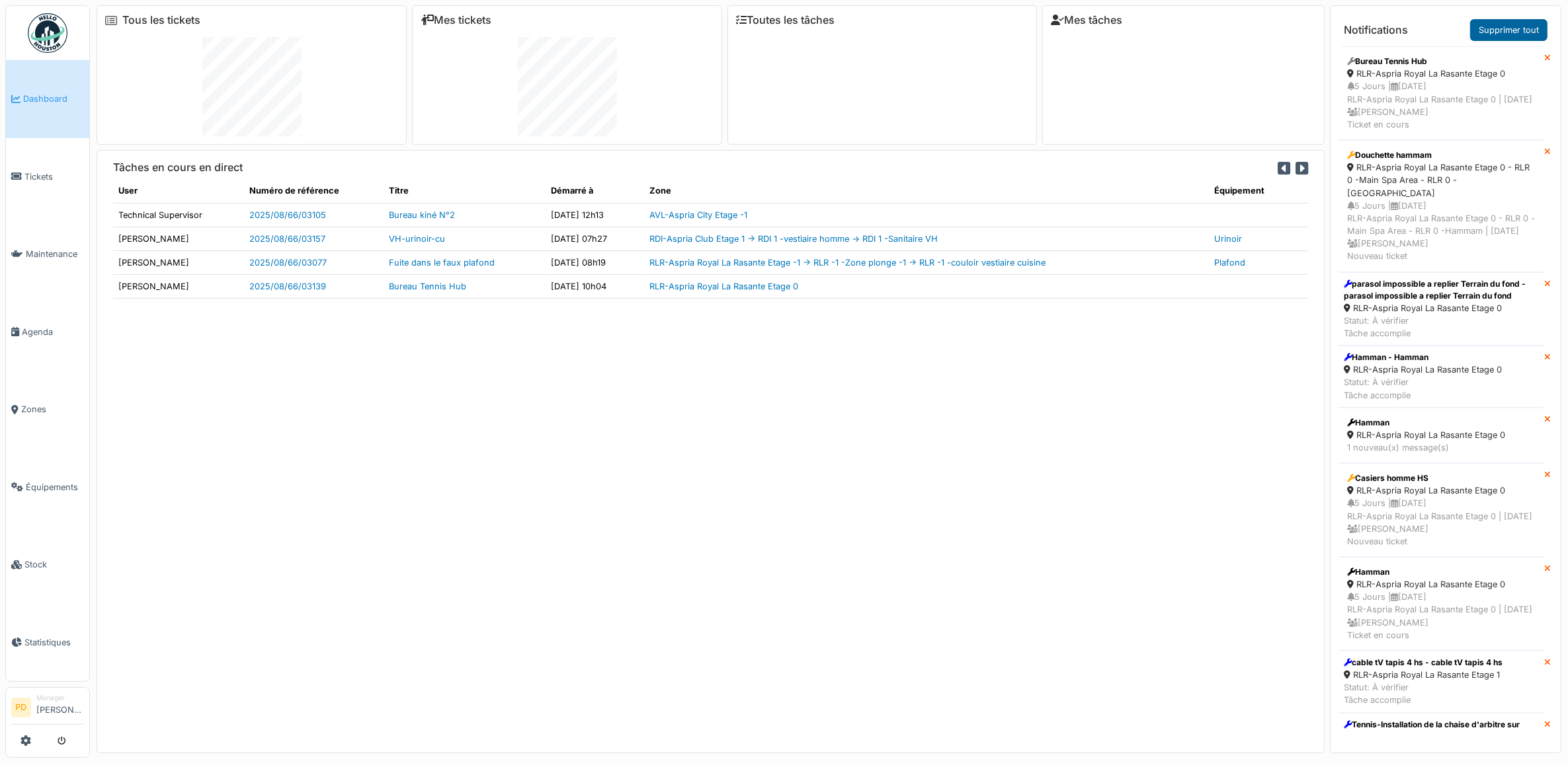
click at [1488, 31] on link "Supprimer tout" at bounding box center [1509, 29] width 77 height 22
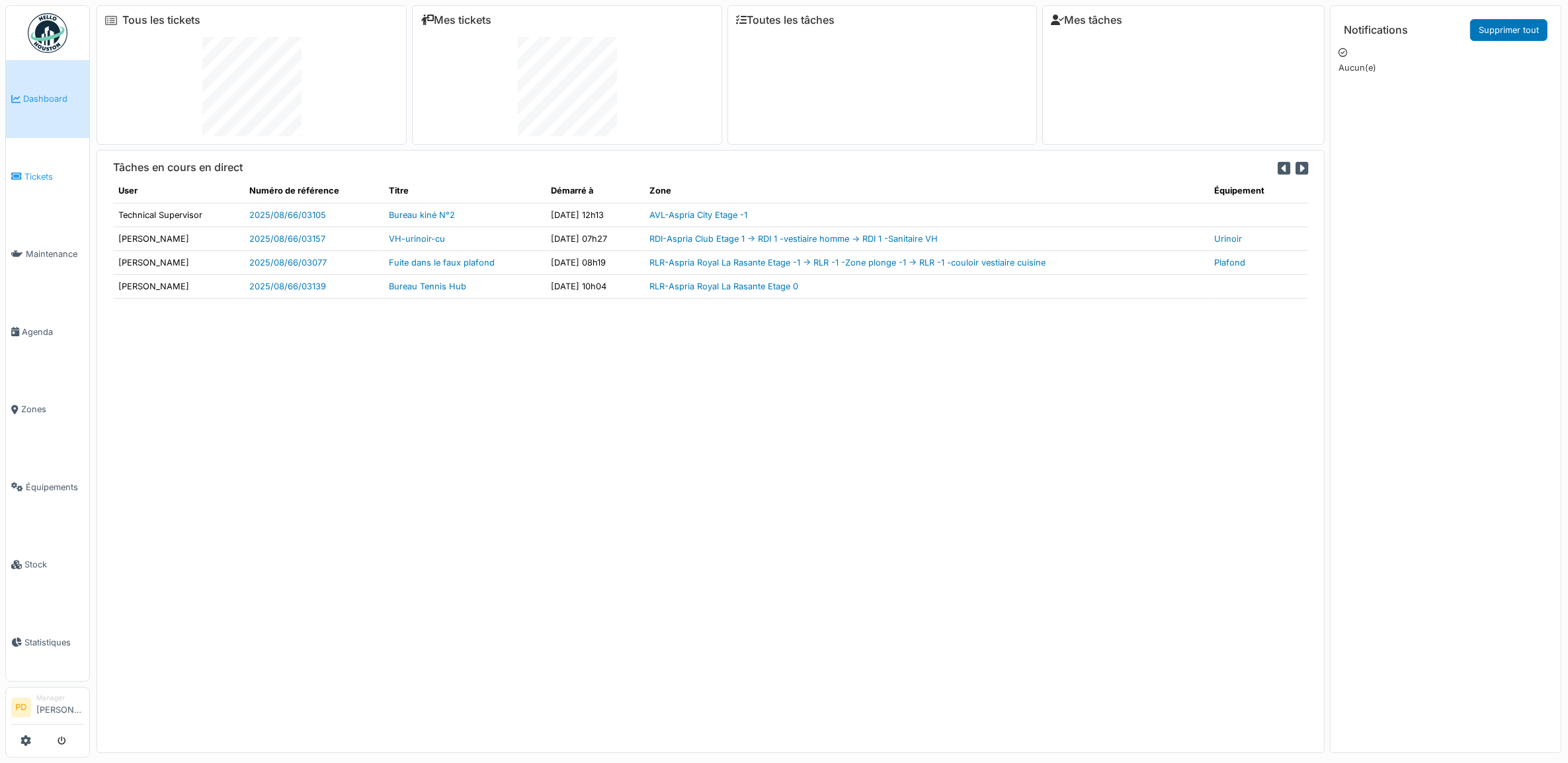
click at [27, 171] on span "Tickets" at bounding box center [54, 176] width 59 height 12
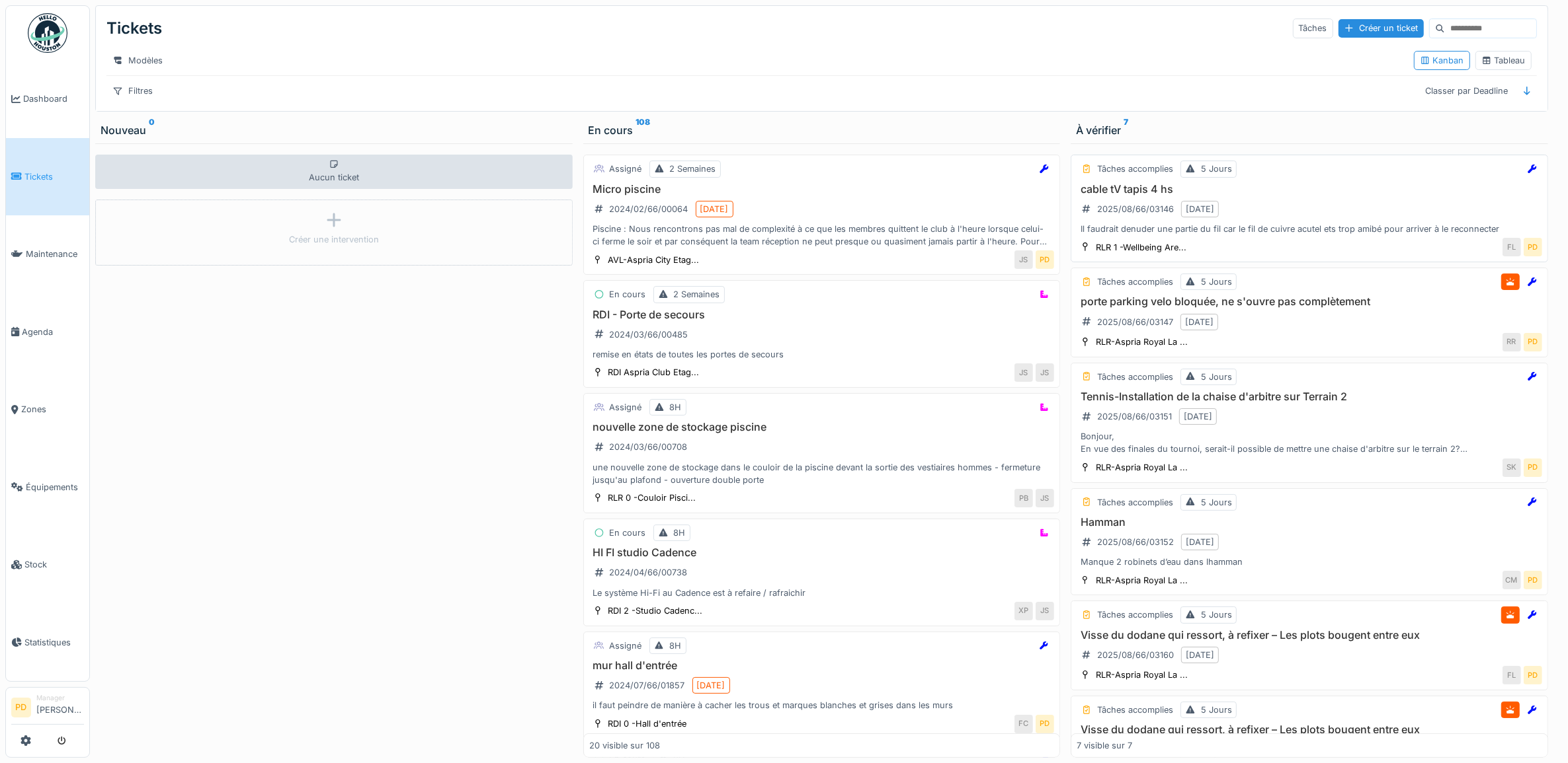
click at [1323, 225] on div "cable tV tapis 4 hs 2025/08/66/03146 [DATE] Il faudrait denuder une partie du f…" at bounding box center [1309, 209] width 465 height 53
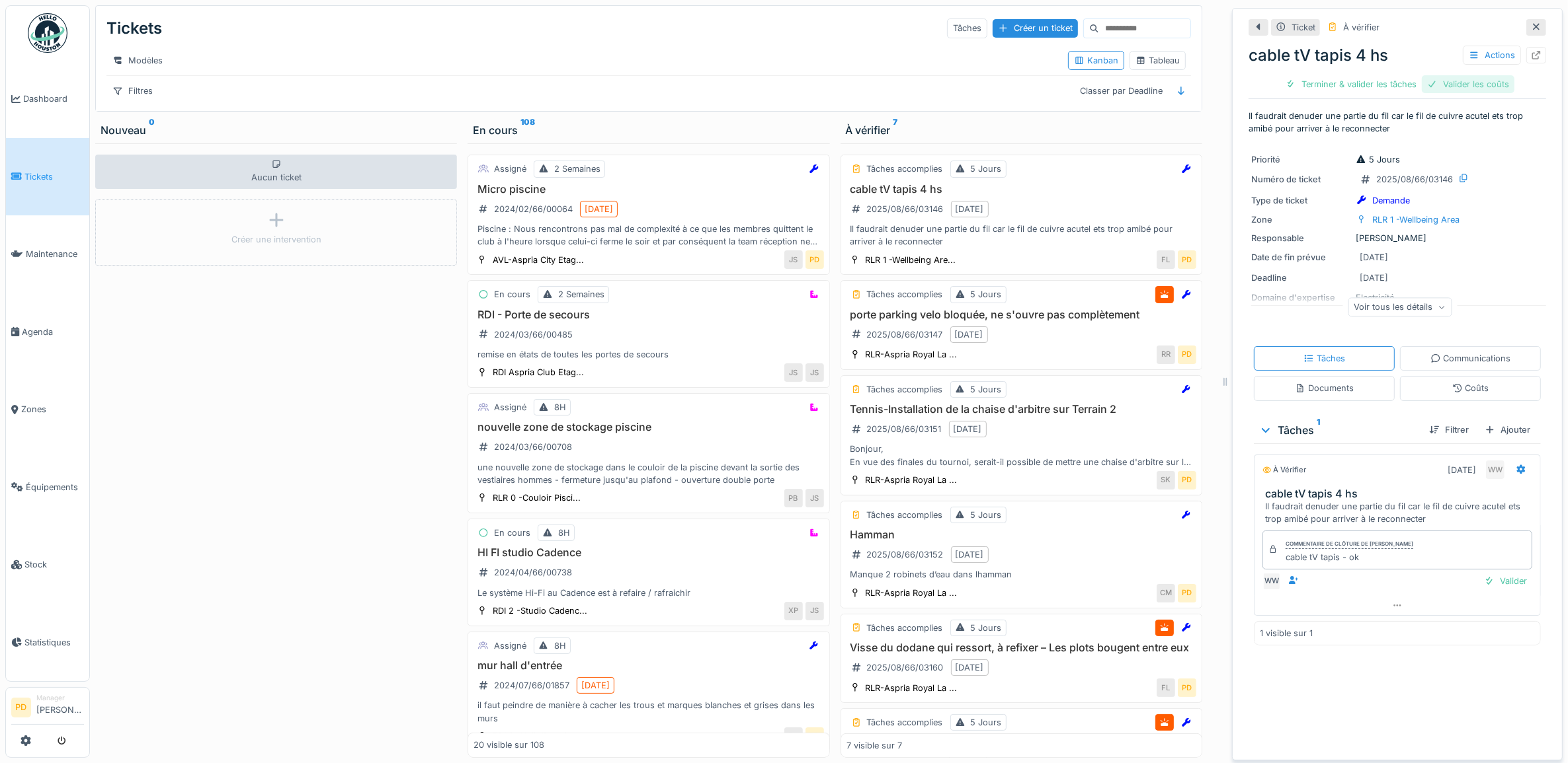
click at [1445, 87] on div "Valider les coûts" at bounding box center [1468, 84] width 92 height 18
click at [1367, 90] on div "Terminer & valider les tâches" at bounding box center [1397, 84] width 142 height 18
click at [1367, 90] on div "Clôturer le ticket" at bounding box center [1396, 84] width 92 height 18
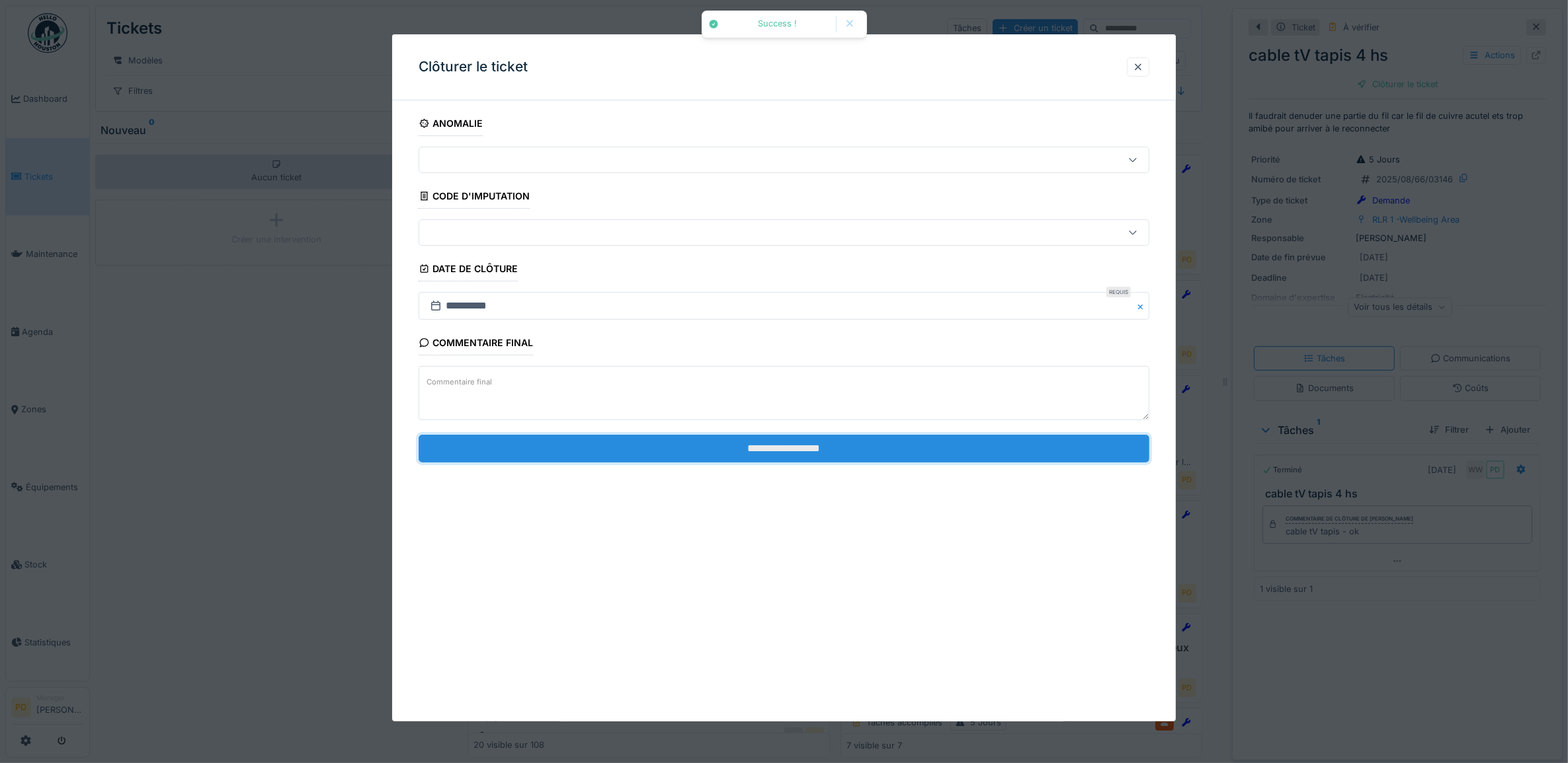
click at [969, 457] on input "**********" at bounding box center [784, 448] width 731 height 27
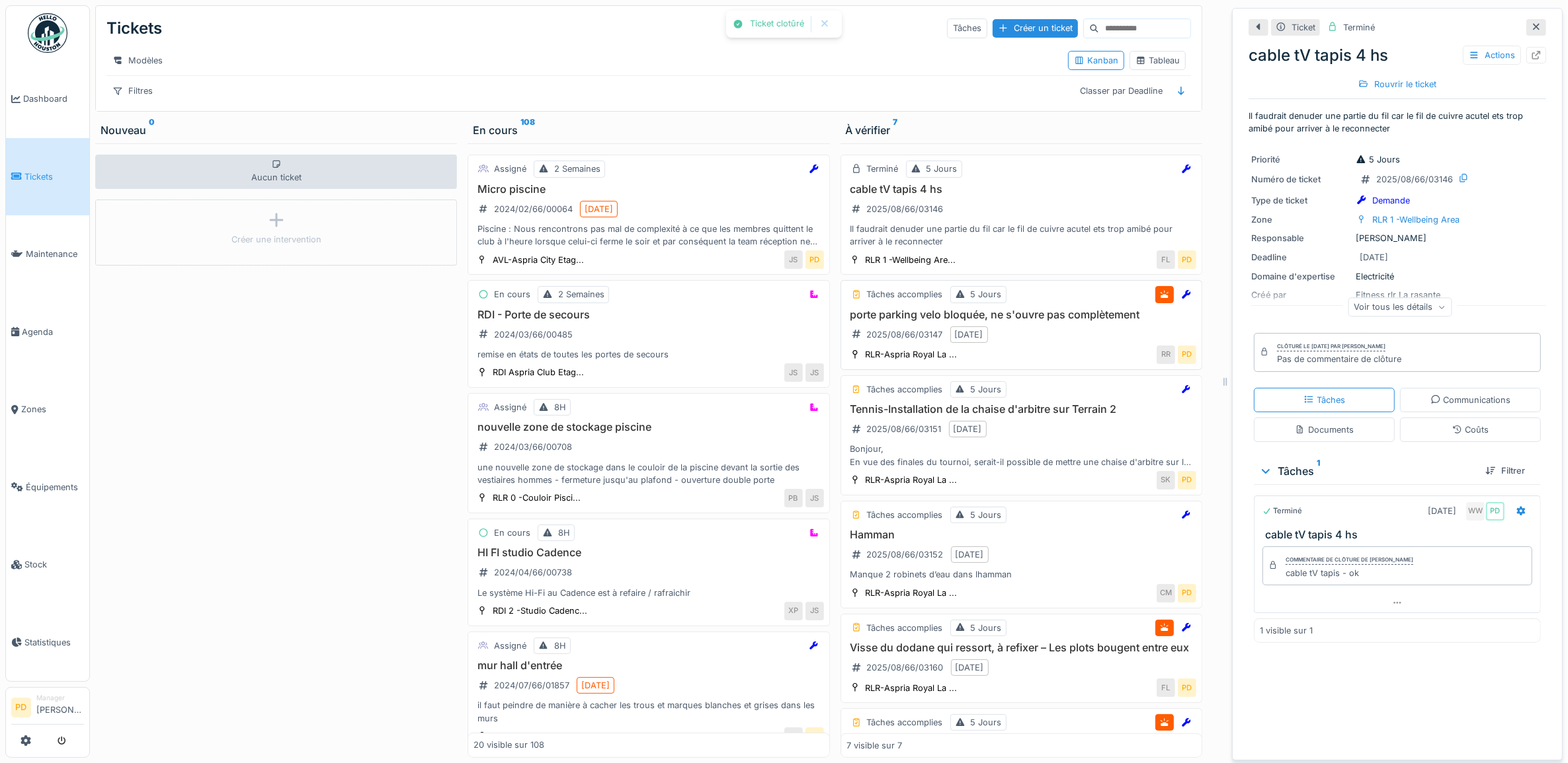
click at [1022, 322] on h3 "porte parking velo bloquée, ne s'ouvre pas complètement" at bounding box center [1021, 314] width 350 height 12
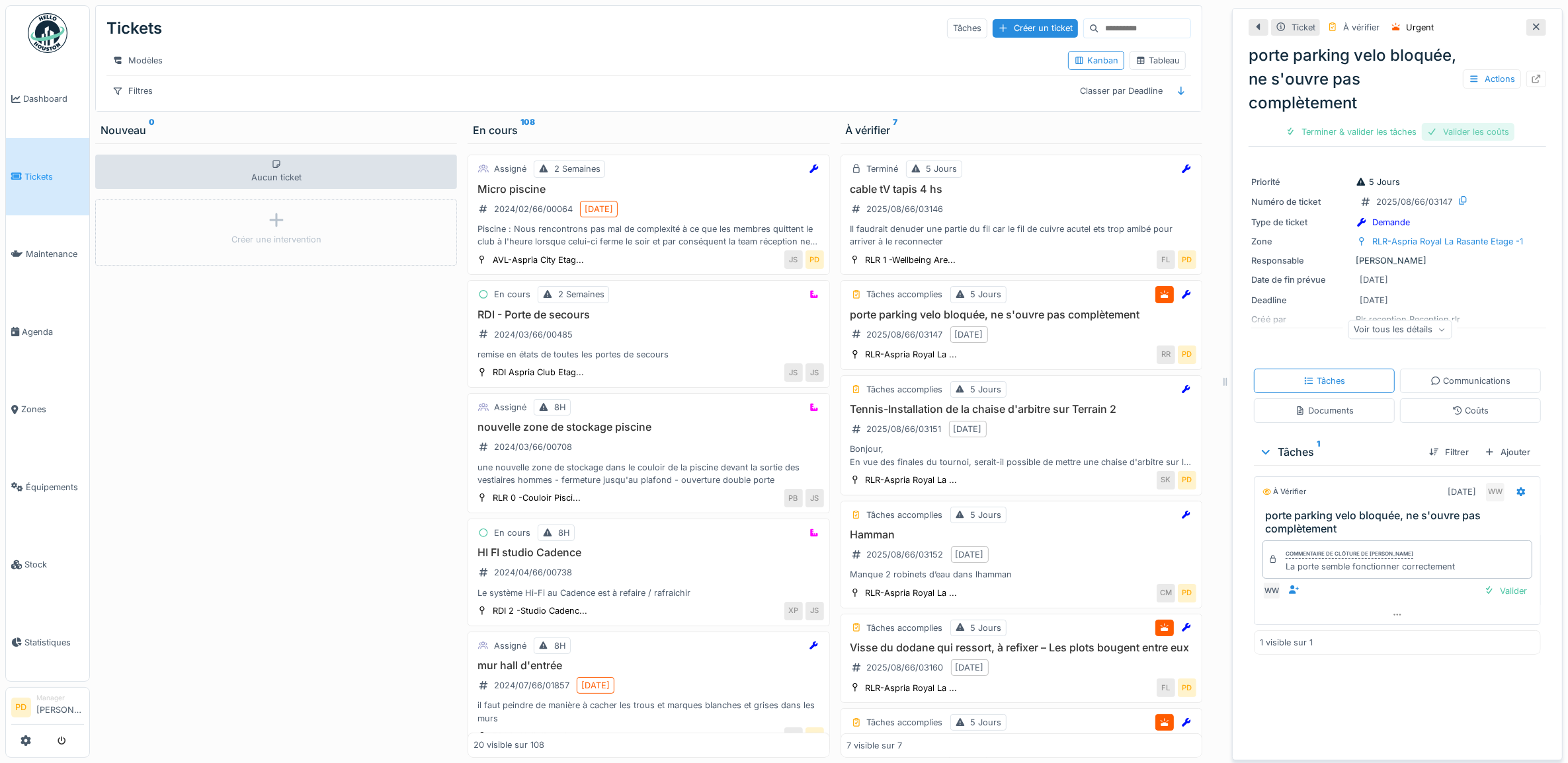
click at [1433, 127] on div "Valider les coûts" at bounding box center [1468, 131] width 92 height 18
click at [1362, 129] on div "Terminer & valider les tâches" at bounding box center [1397, 131] width 142 height 18
click at [1370, 131] on div "Clôturer le ticket" at bounding box center [1396, 131] width 92 height 18
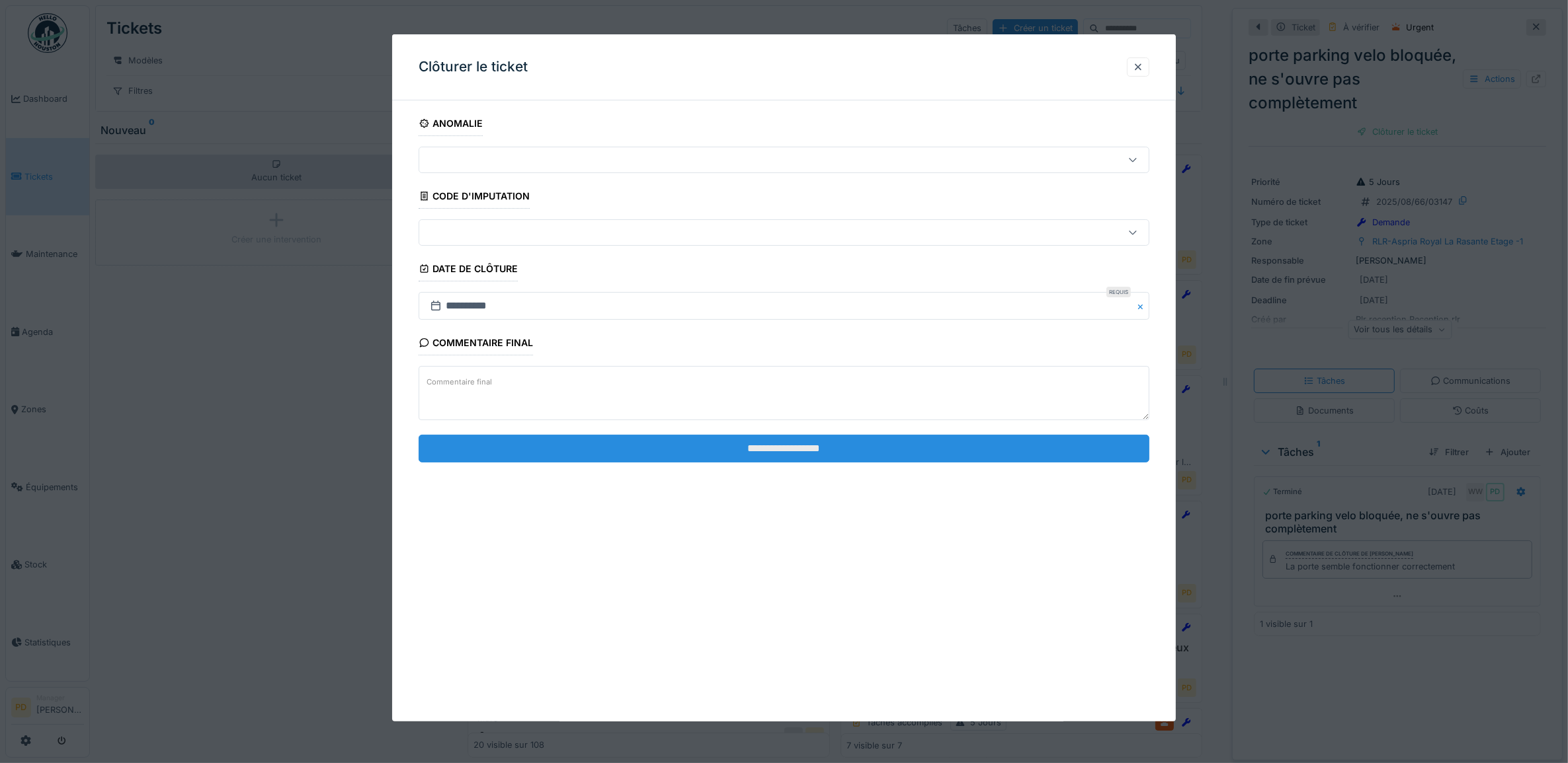
click at [821, 450] on input "**********" at bounding box center [784, 448] width 731 height 27
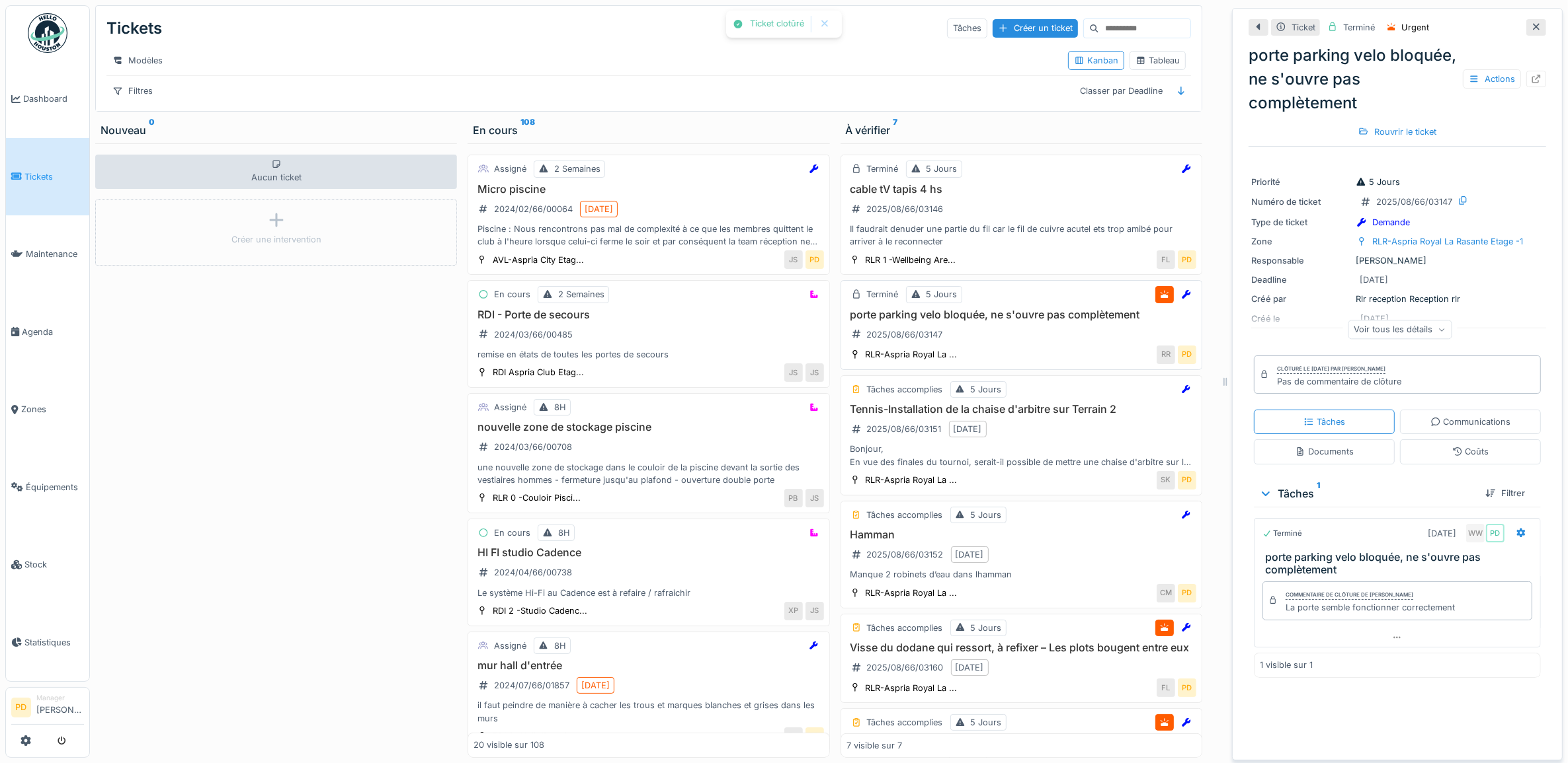
click at [987, 346] on div "porte parking velo bloquée, ne s'ouvre pas complètement 2025/08/66/03147" at bounding box center [1021, 326] width 350 height 37
click at [1056, 322] on h3 "porte parking velo bloquée, ne s'ouvre pas complètement" at bounding box center [1021, 314] width 350 height 12
click at [1055, 416] on h3 "Tennis-Installation de la chaise d'arbitre sur Terrain 2" at bounding box center [1021, 408] width 350 height 12
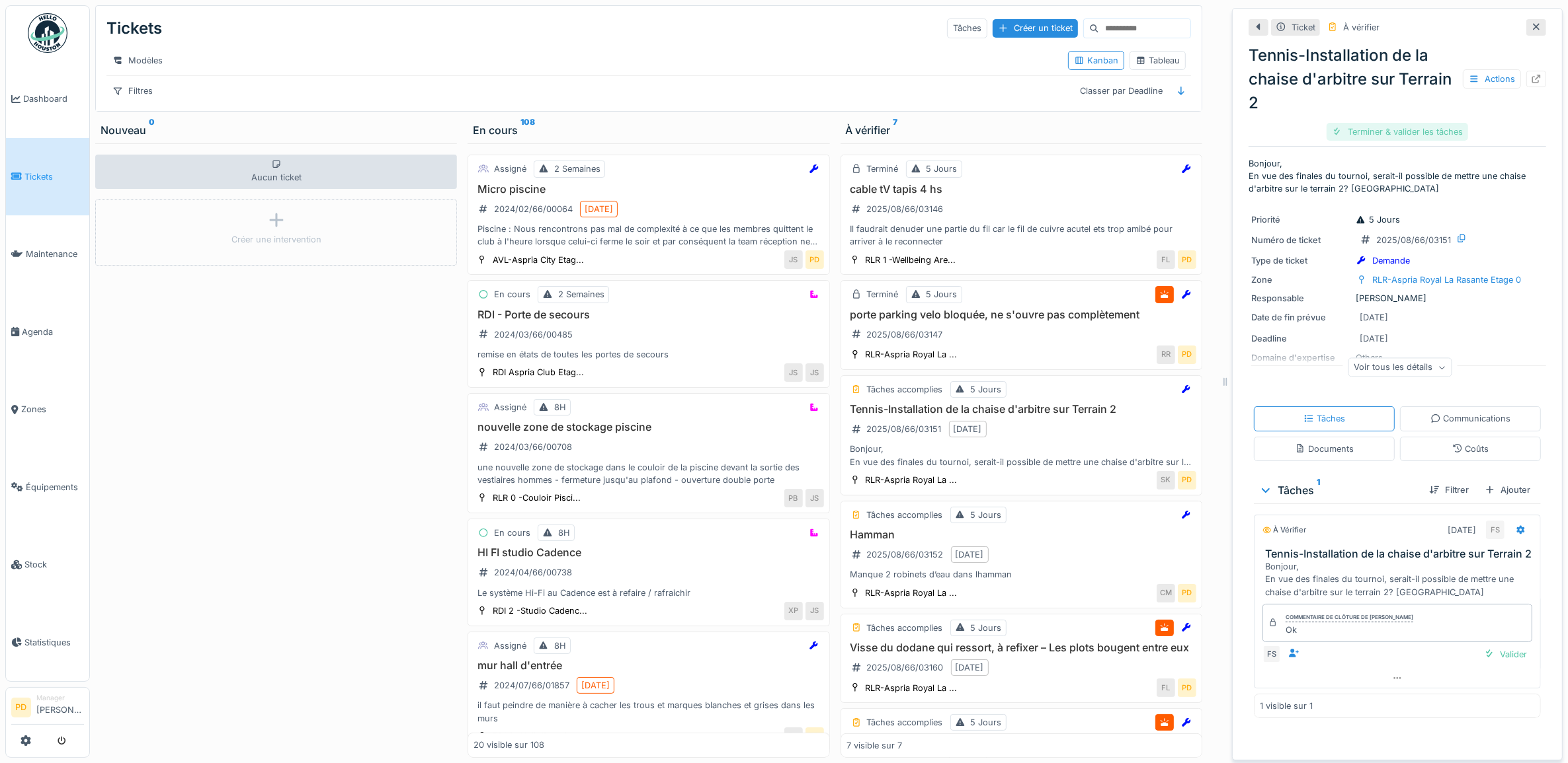
click at [1385, 131] on div "Terminer & valider les tâches" at bounding box center [1397, 131] width 142 height 18
click at [1384, 131] on div "Clôturer le ticket" at bounding box center [1396, 131] width 92 height 18
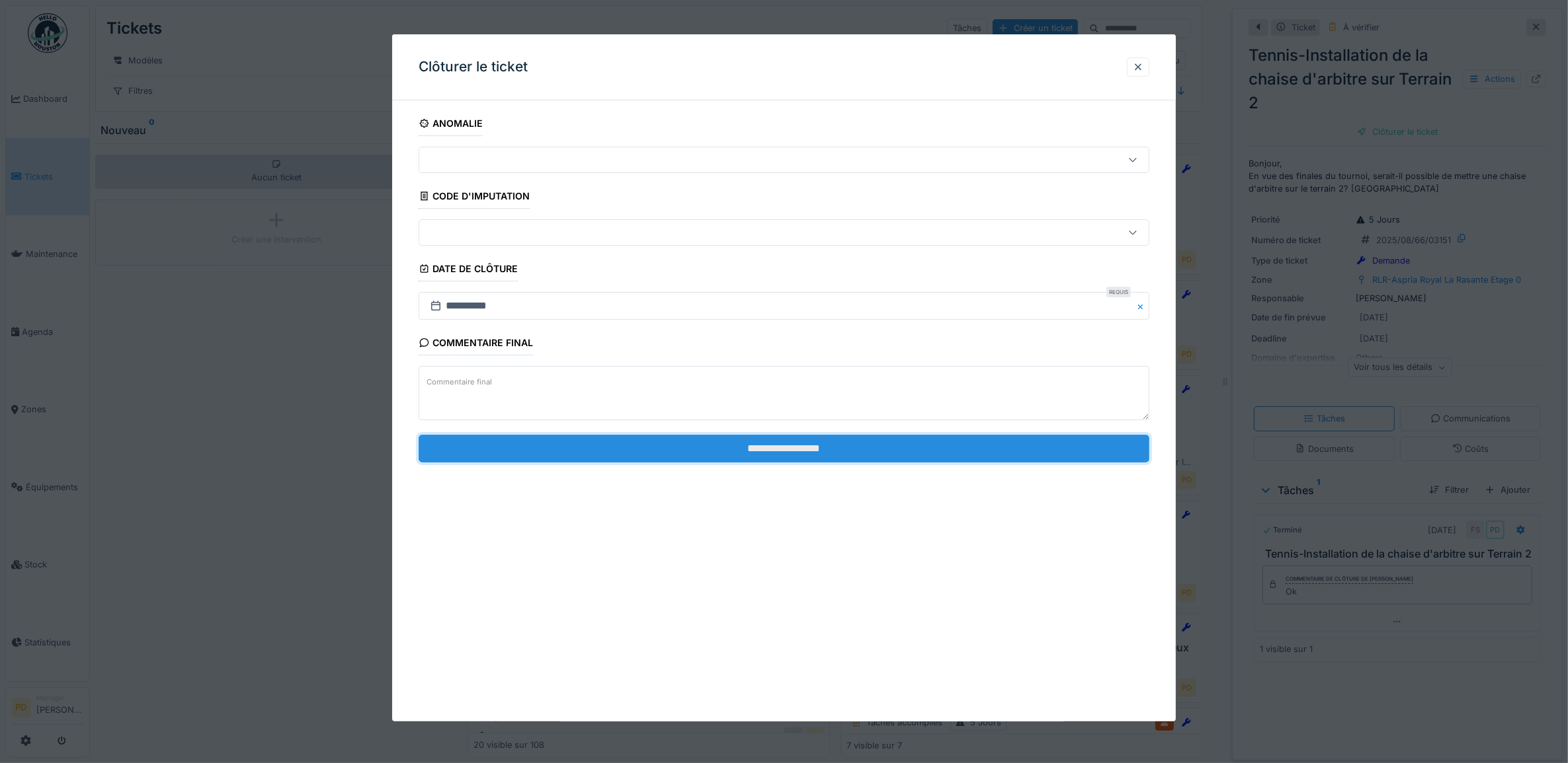
click at [991, 450] on input "**********" at bounding box center [784, 448] width 731 height 27
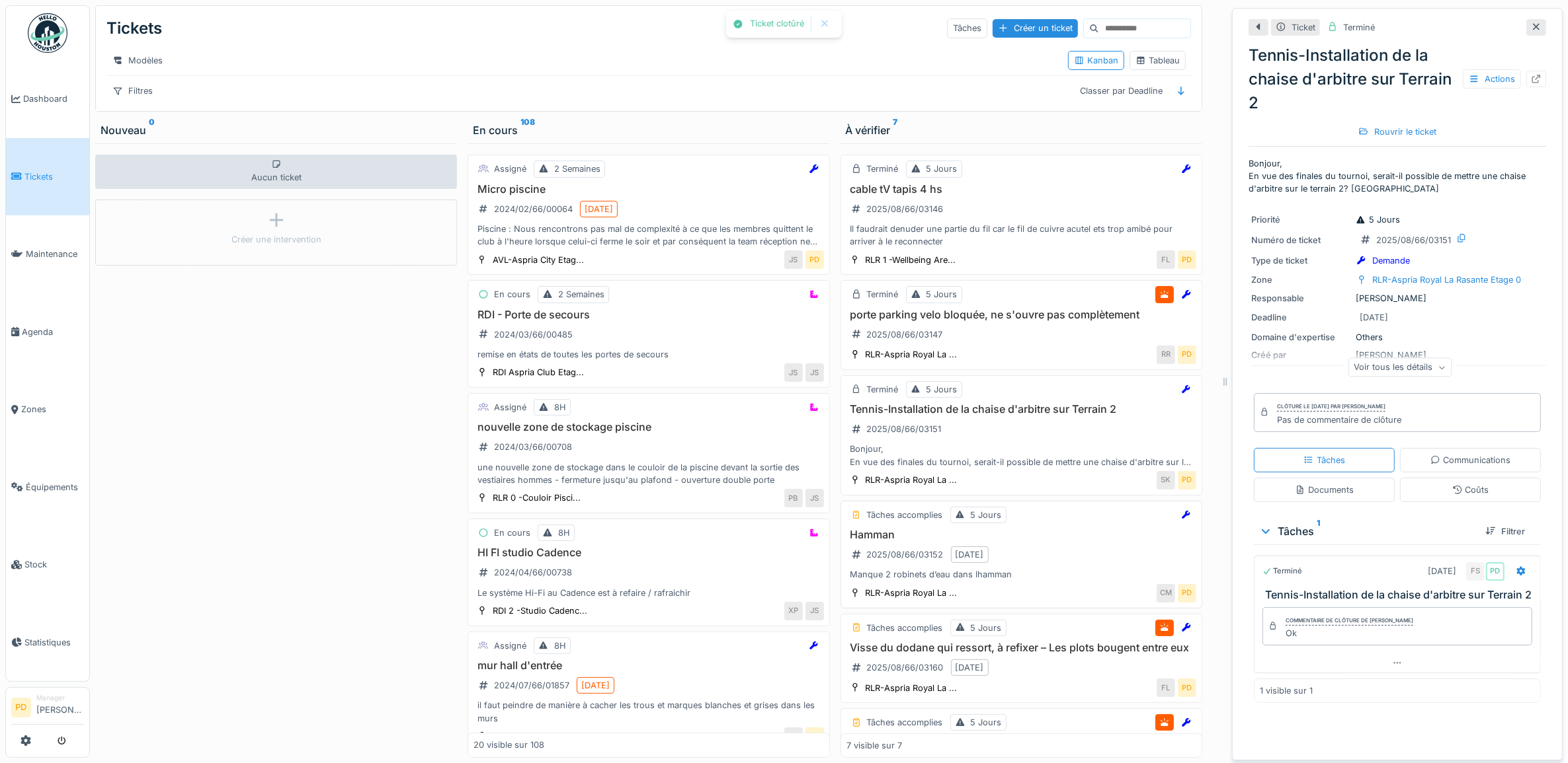
click at [1049, 541] on h3 "Hamman" at bounding box center [1021, 535] width 350 height 12
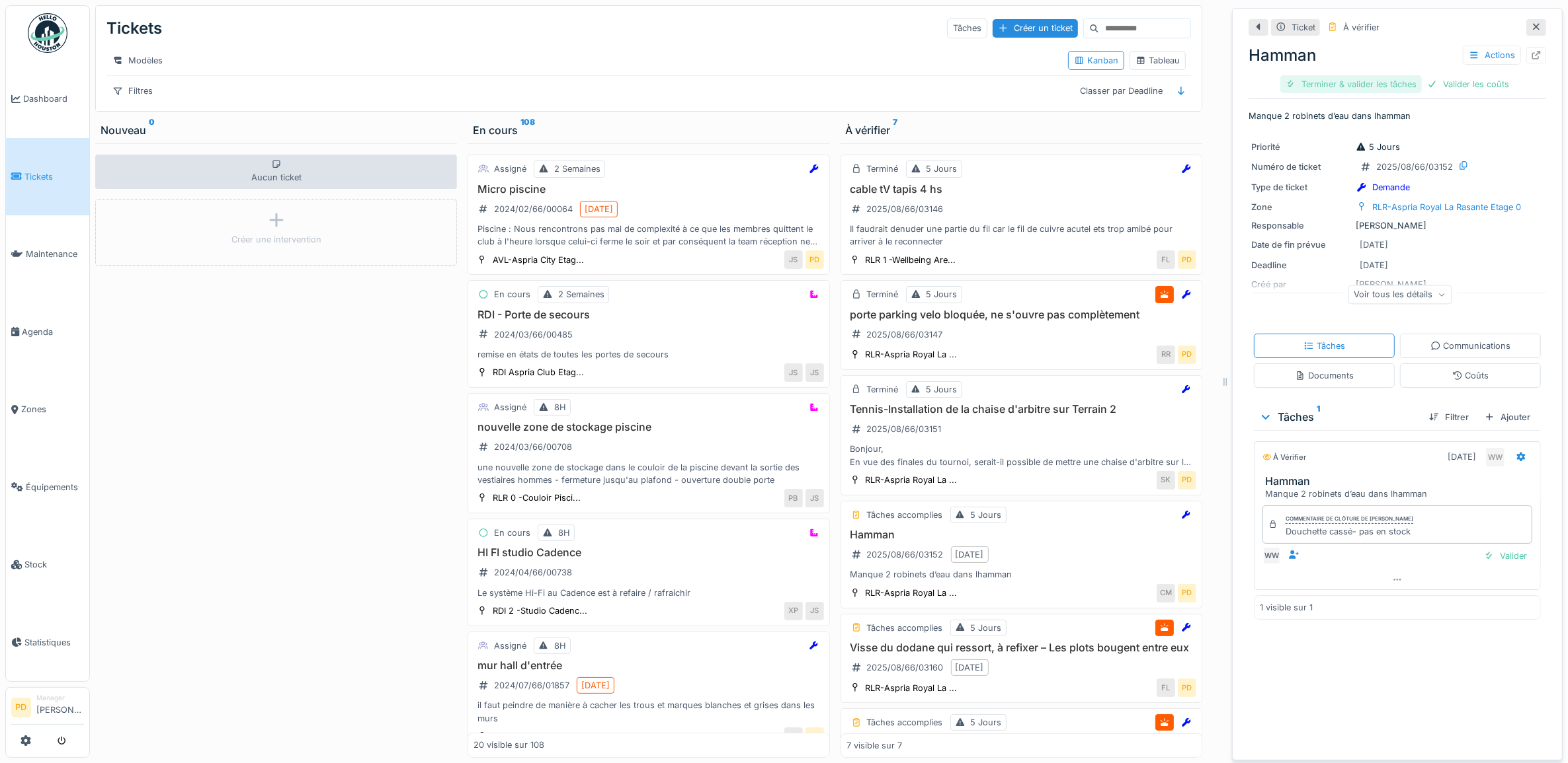
click at [1362, 86] on div "Terminer & valider les tâches" at bounding box center [1351, 84] width 142 height 18
click at [1362, 86] on div "Valider les coûts" at bounding box center [1351, 84] width 92 height 18
click at [1400, 83] on div "Clôturer le ticket" at bounding box center [1443, 84] width 92 height 18
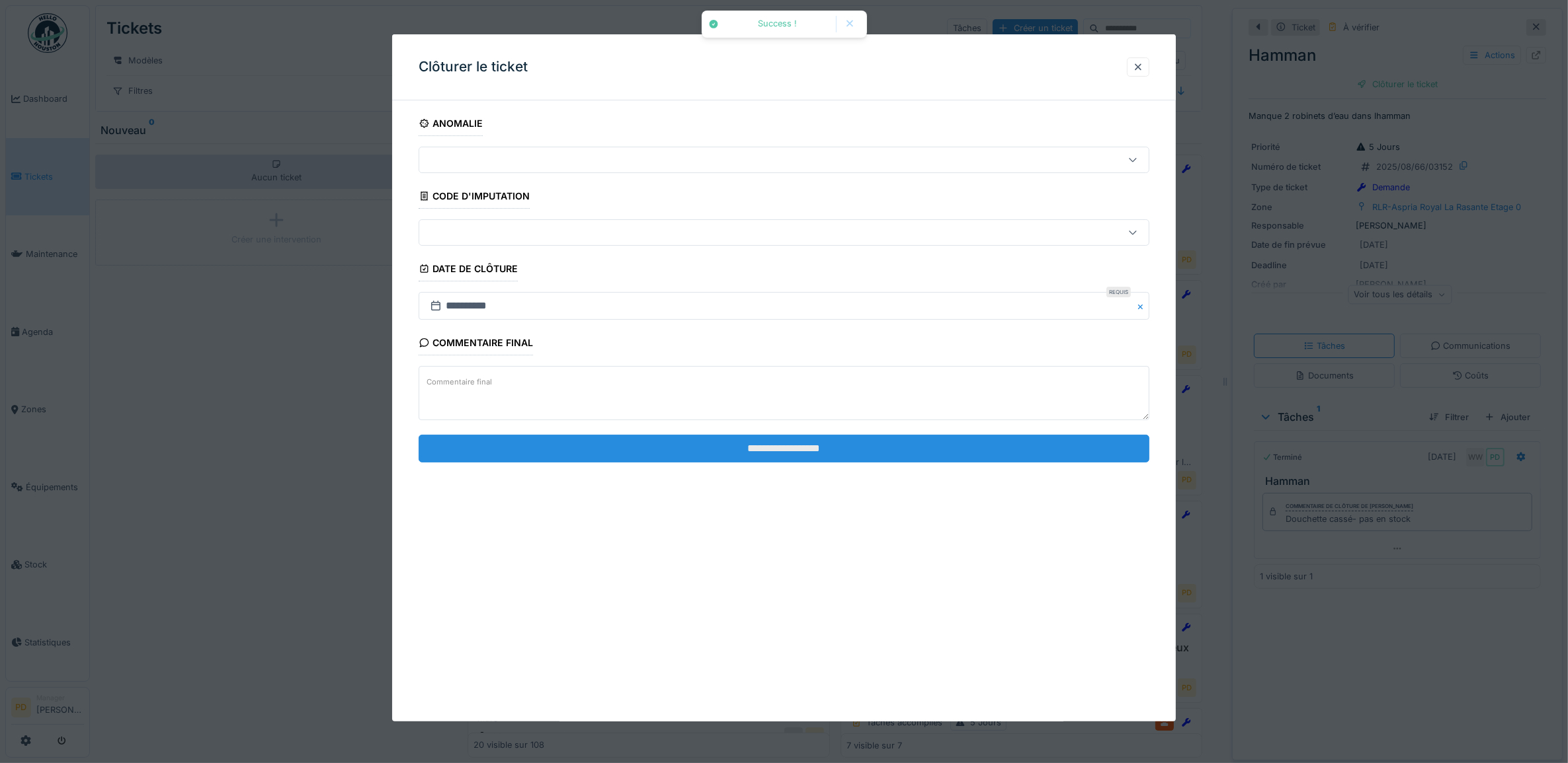
click at [845, 445] on input "**********" at bounding box center [784, 448] width 731 height 27
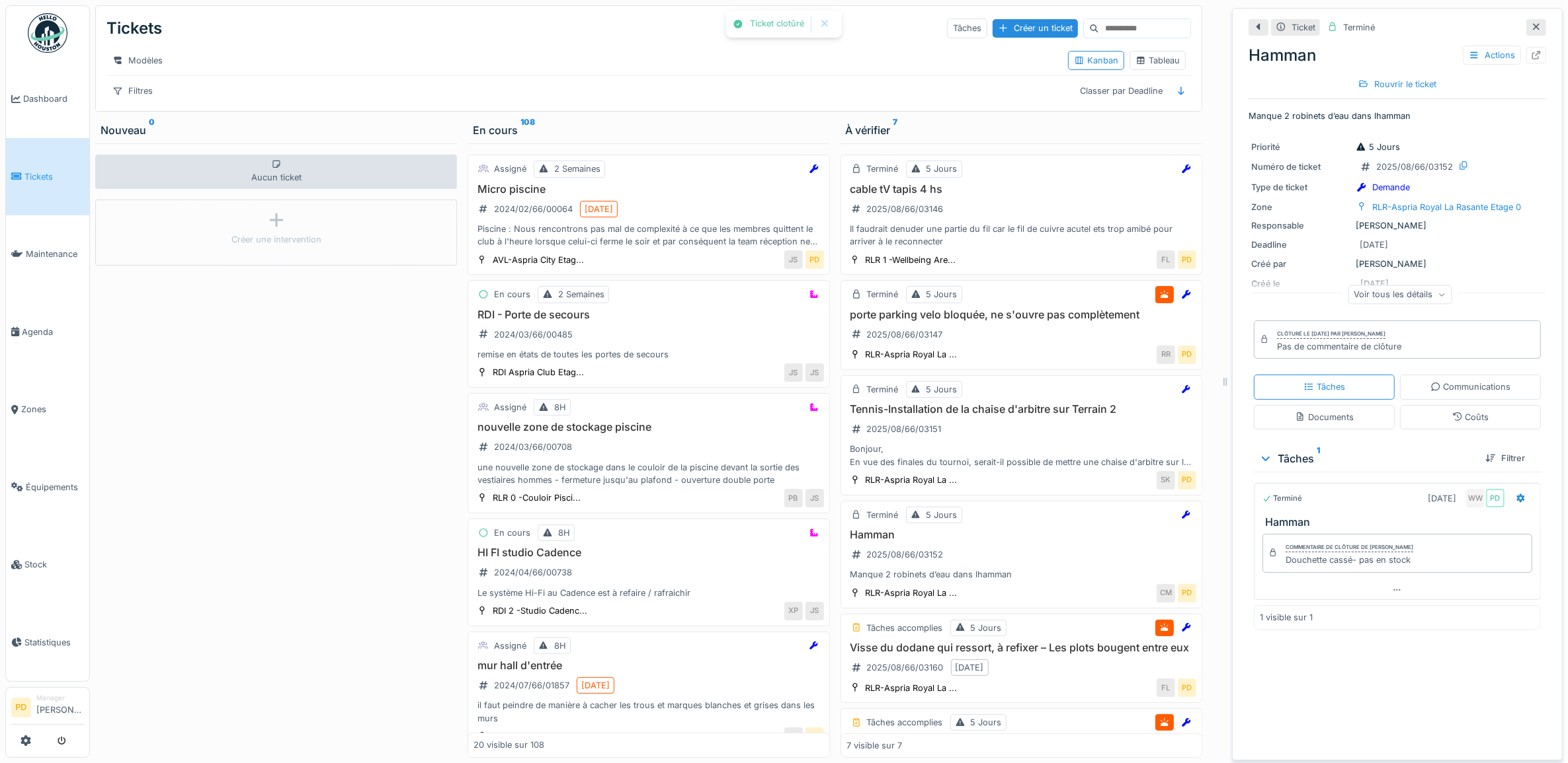
click at [46, 177] on span "Tickets" at bounding box center [54, 176] width 59 height 12
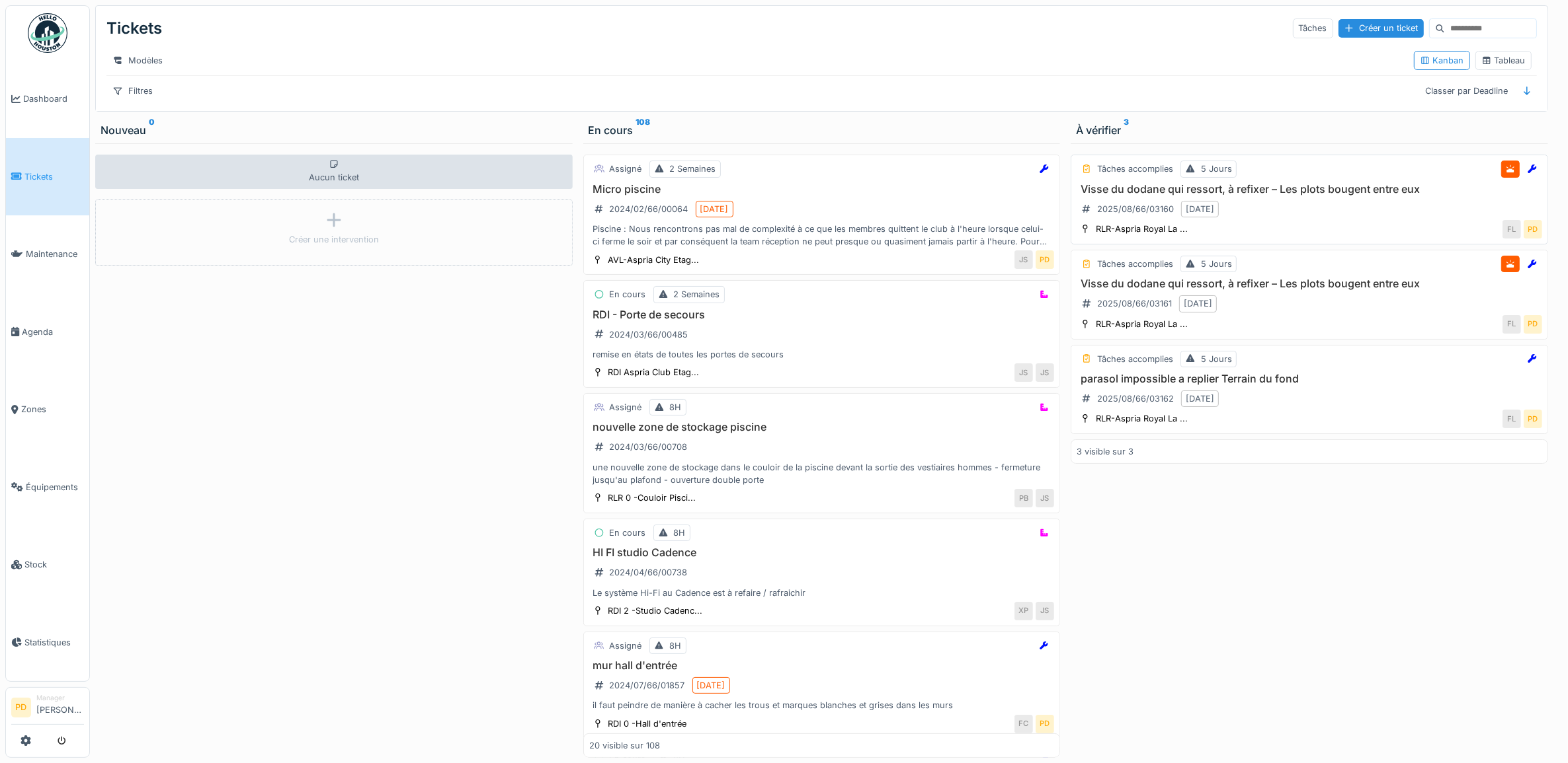
click at [1323, 212] on div "Visse du dodane qui ressort, à refixer – Les plots bougent entre eux 2025/08/66…" at bounding box center [1309, 201] width 465 height 37
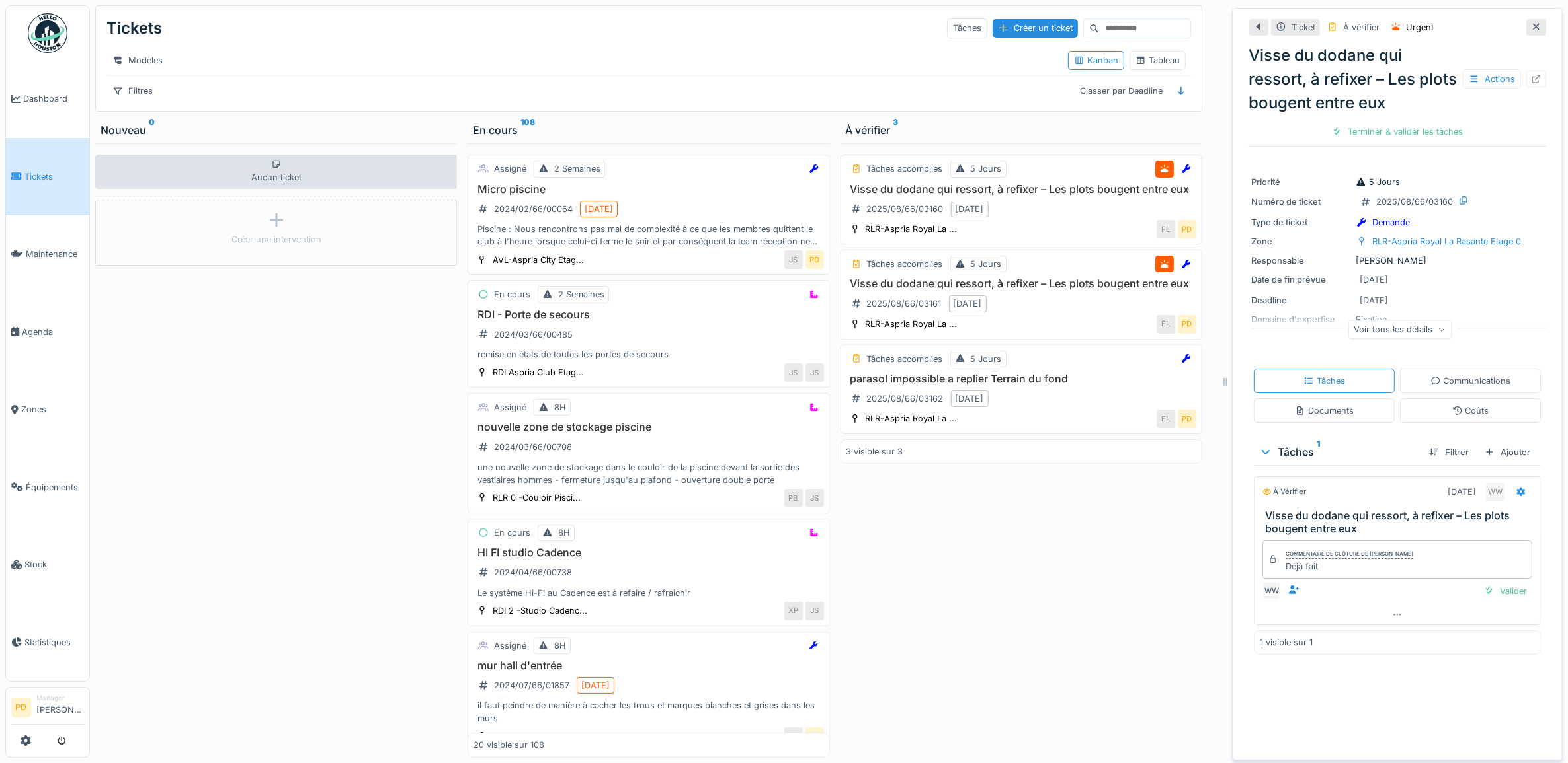
click at [1062, 195] on h3 "Visse du dodane qui ressort, à refixer – Les plots bougent entre eux" at bounding box center [1021, 189] width 350 height 12
click at [1490, 590] on div "Valider" at bounding box center [1505, 590] width 54 height 18
click at [1038, 290] on h3 "Visse du dodane qui ressort, à refixer – Les plots bougent entre eux" at bounding box center [1021, 283] width 350 height 12
click at [1493, 606] on div "Valider" at bounding box center [1505, 604] width 54 height 18
click at [1412, 131] on div "Clôturer le ticket" at bounding box center [1443, 131] width 92 height 18
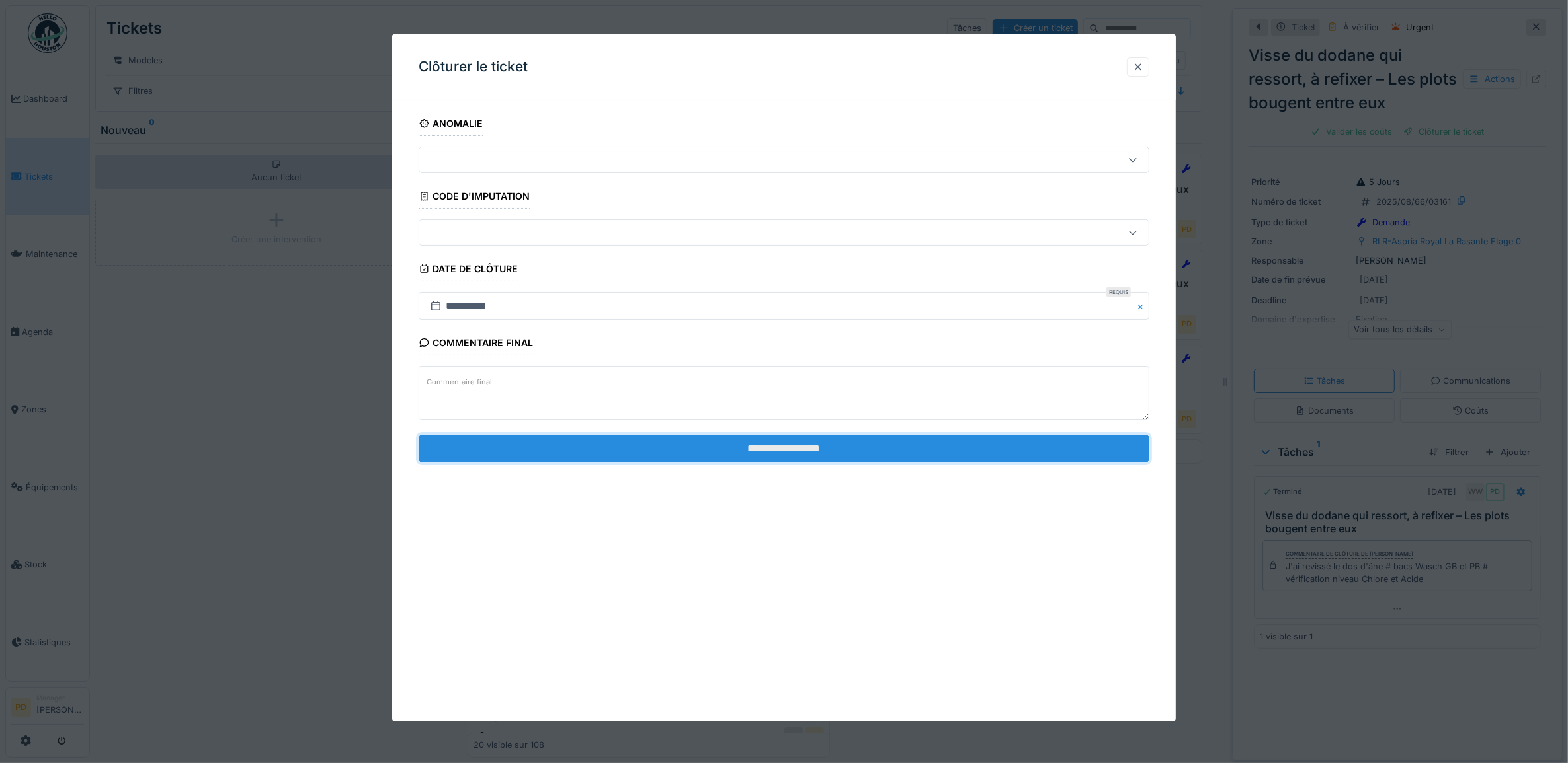
drag, startPoint x: 1097, startPoint y: 452, endPoint x: 1101, endPoint y: 445, distance: 8.1
click at [1097, 451] on input "**********" at bounding box center [784, 448] width 731 height 27
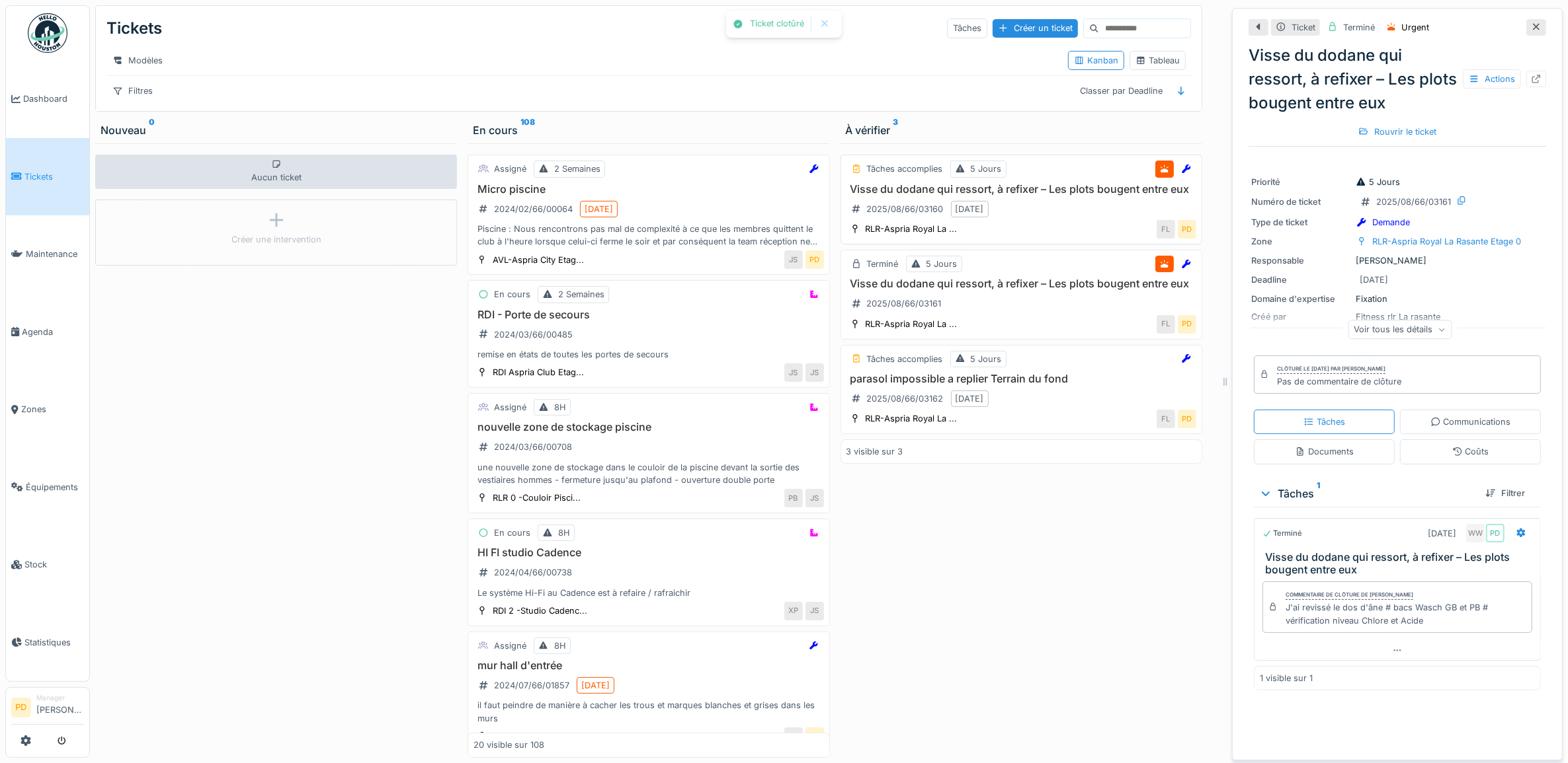
click at [1050, 195] on h3 "Visse du dodane qui ressort, à refixer – Les plots bougent entre eux" at bounding box center [1021, 189] width 350 height 12
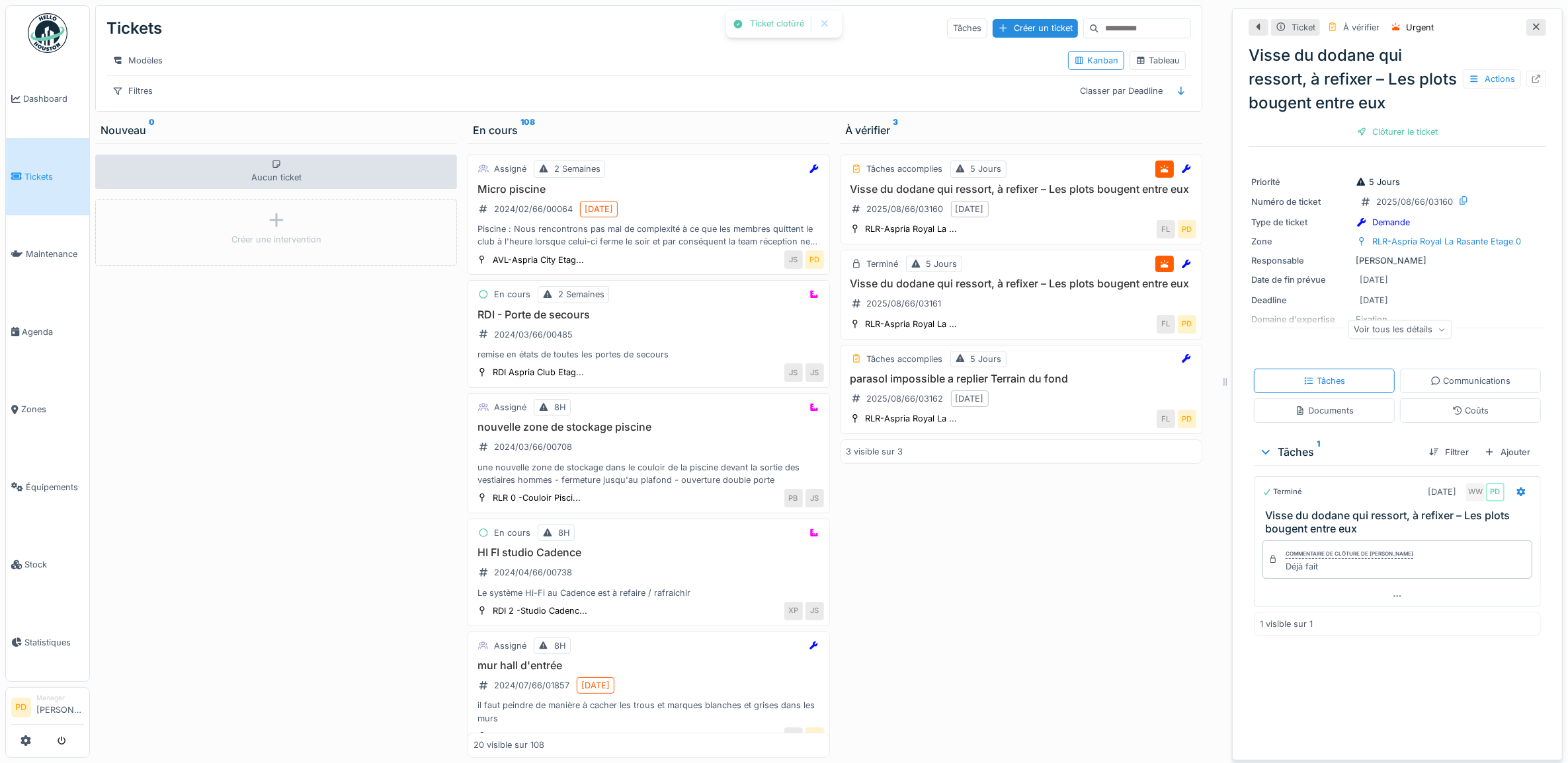
drag, startPoint x: 1409, startPoint y: 136, endPoint x: 1400, endPoint y: 141, distance: 10.3
click at [1407, 136] on div "Clôturer le ticket" at bounding box center [1396, 131] width 92 height 18
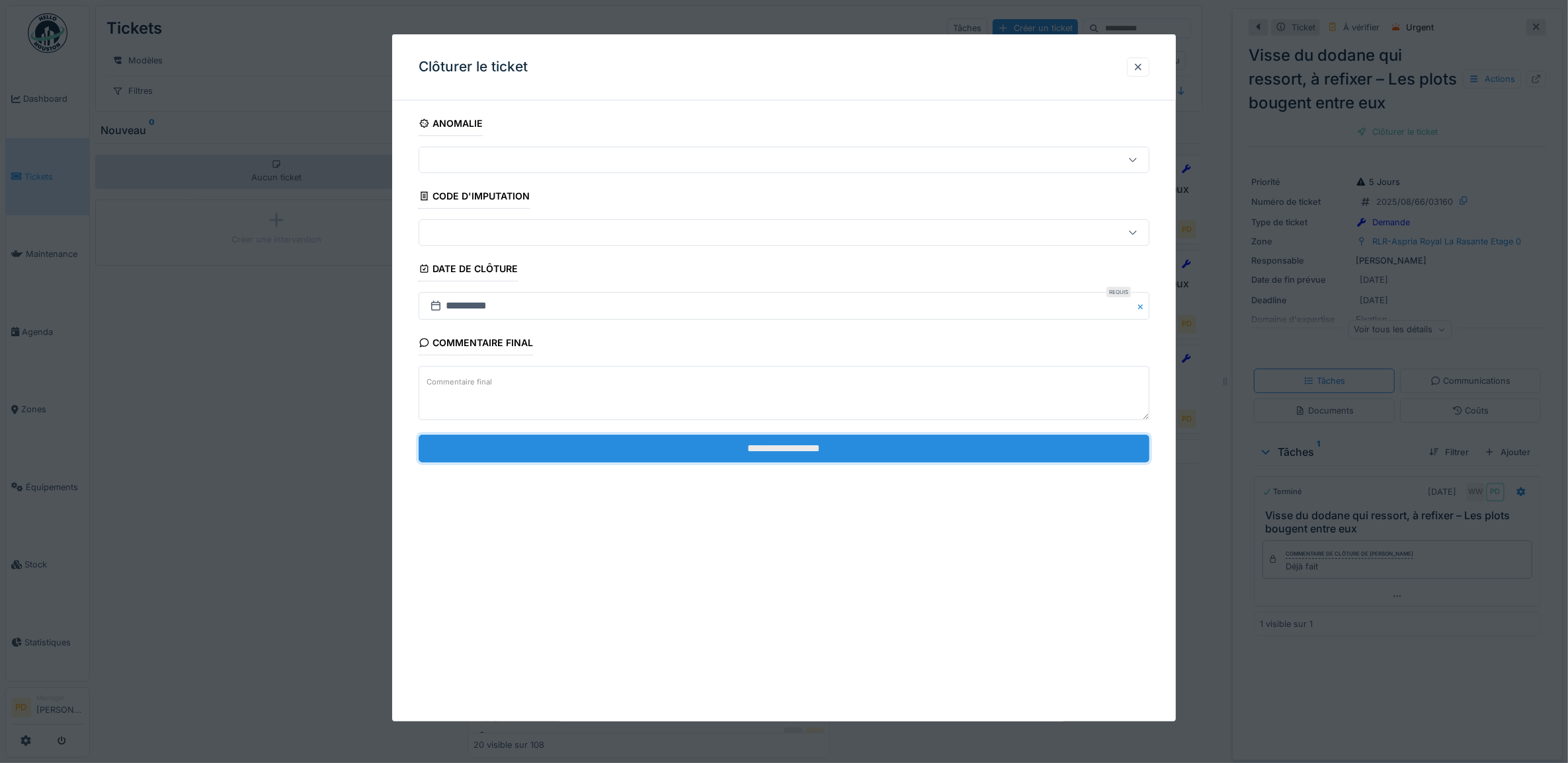
click at [1056, 444] on input "**********" at bounding box center [784, 448] width 731 height 27
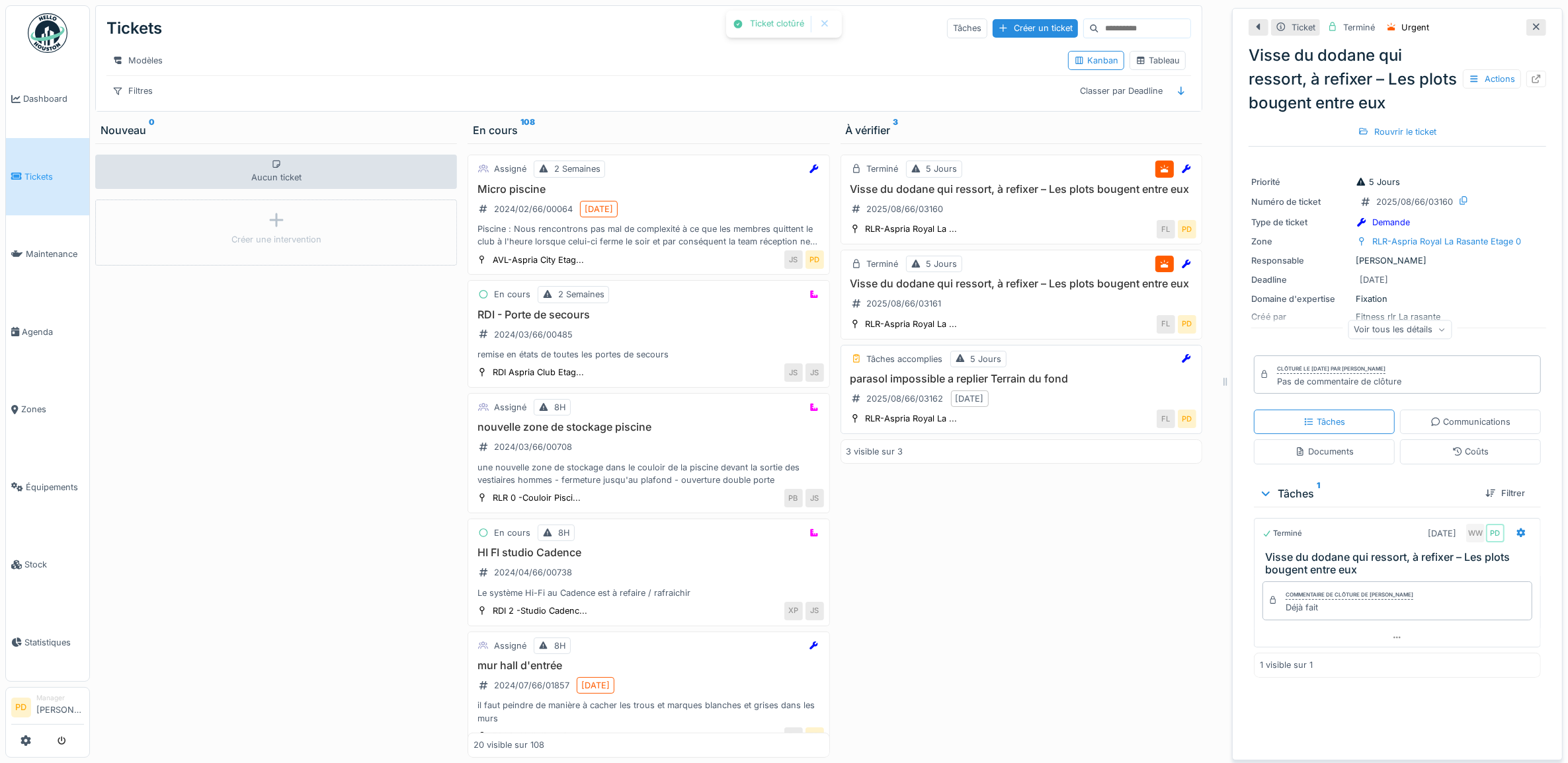
drag, startPoint x: 1036, startPoint y: 419, endPoint x: 1042, endPoint y: 426, distance: 9.2
click at [1036, 386] on h3 "parasol impossible a replier Terrain du fond" at bounding box center [1021, 378] width 350 height 12
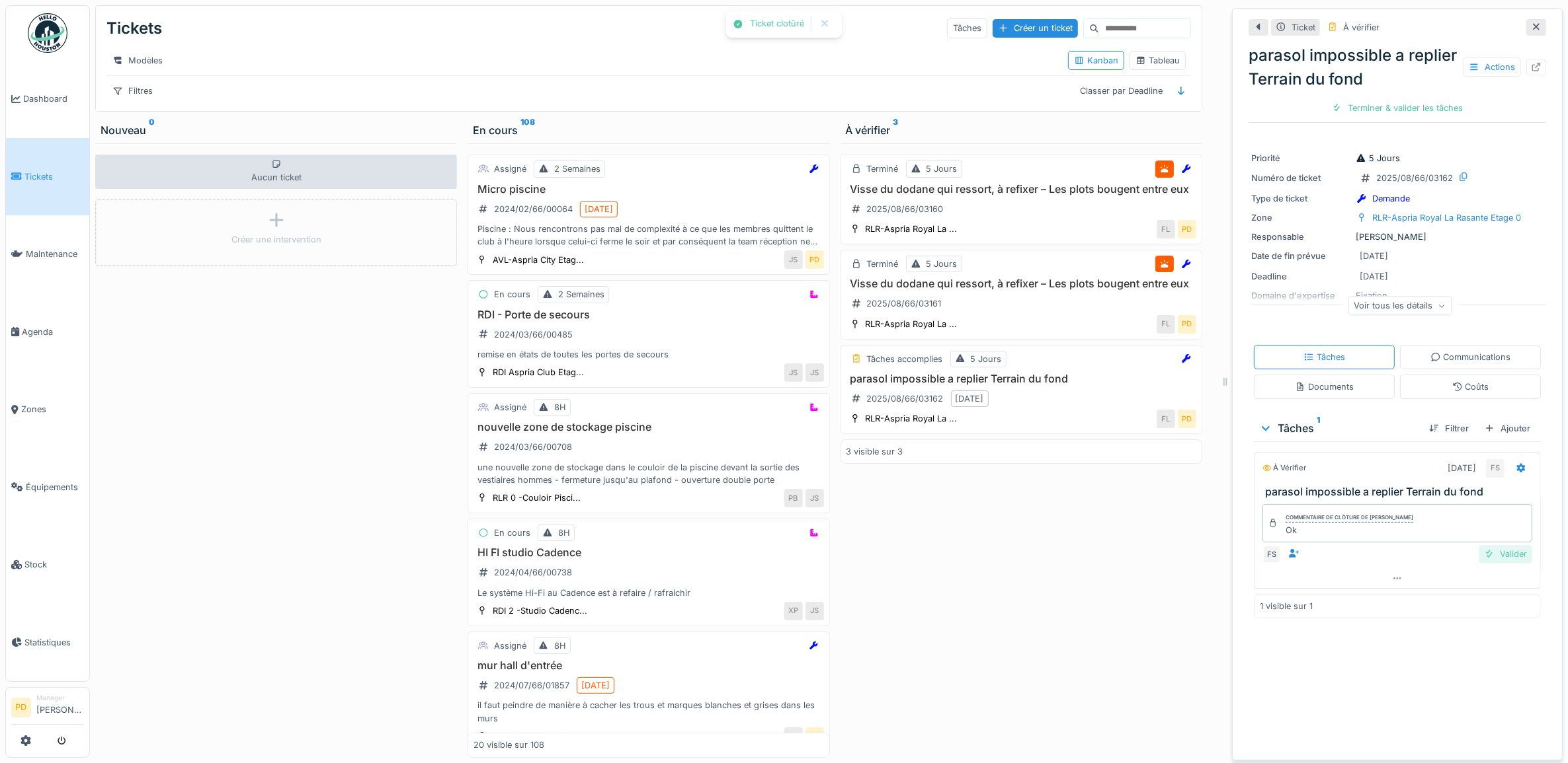
click at [1495, 556] on div "Valider" at bounding box center [1505, 554] width 54 height 18
click at [1395, 109] on div "Clôturer le ticket" at bounding box center [1396, 108] width 92 height 18
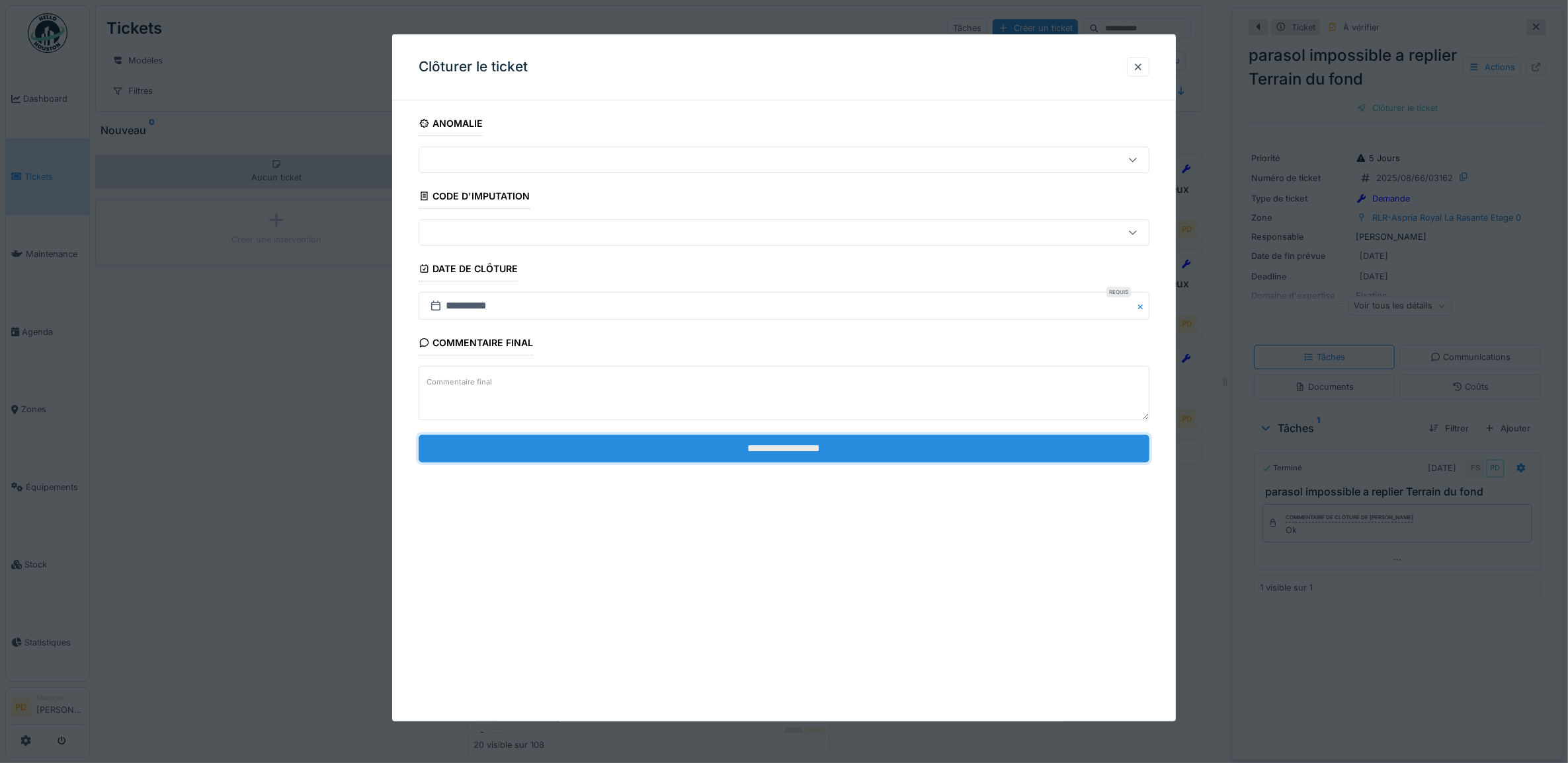
click at [1061, 453] on input "**********" at bounding box center [784, 448] width 731 height 27
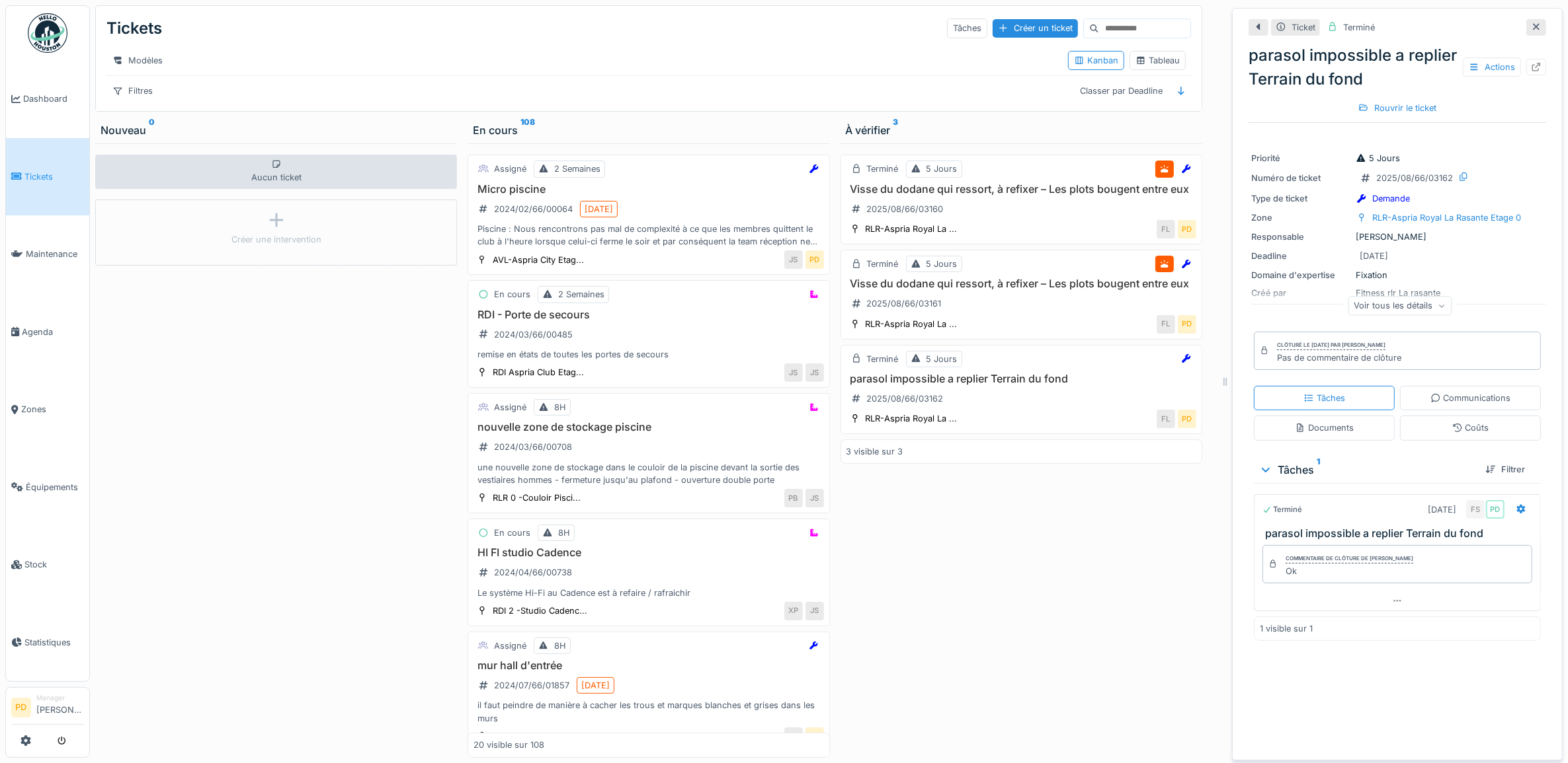
click at [38, 167] on link "Tickets" at bounding box center [47, 176] width 83 height 78
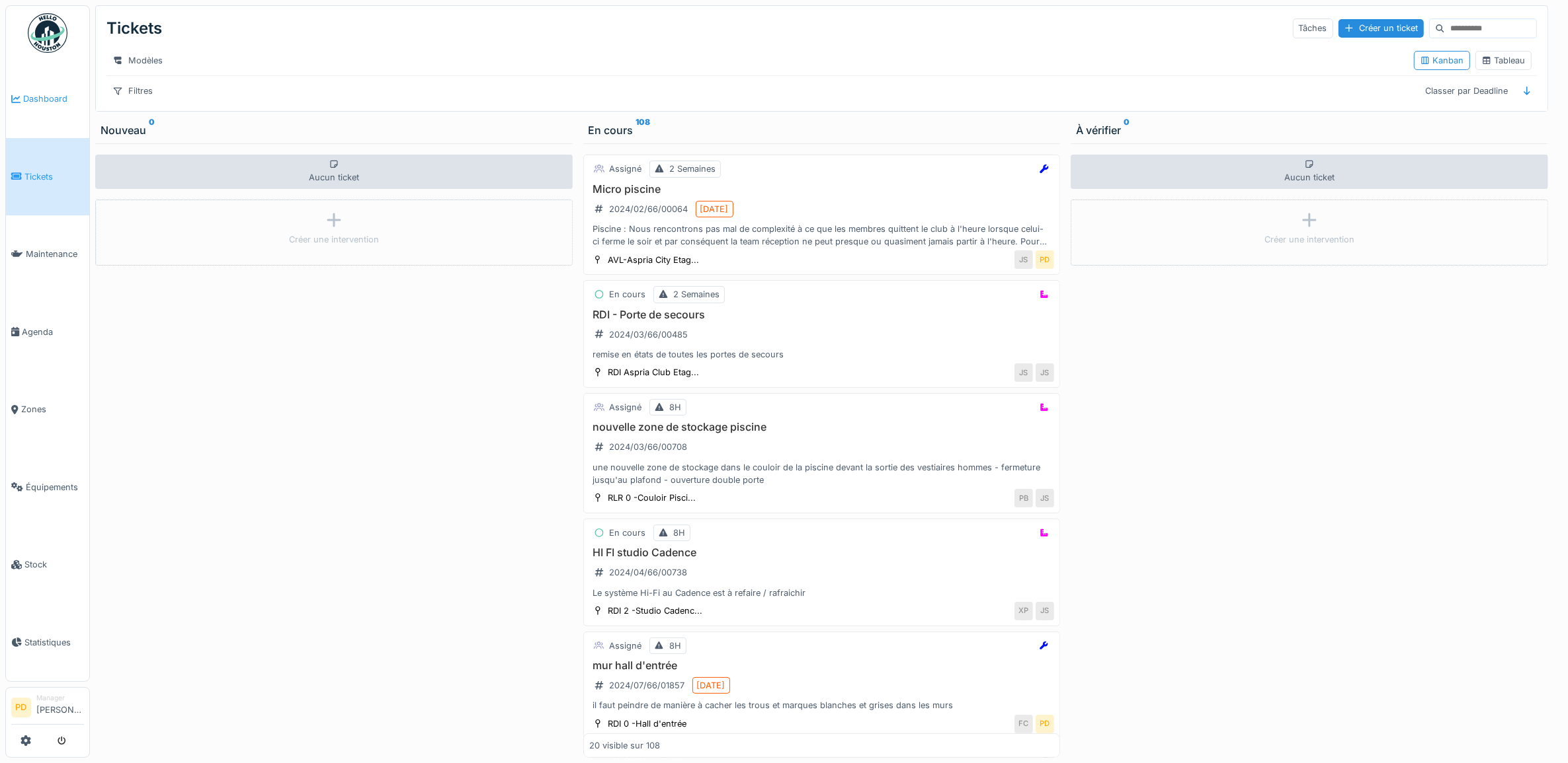
click at [45, 96] on span "Dashboard" at bounding box center [54, 98] width 60 height 12
